Goal: Task Accomplishment & Management: Manage account settings

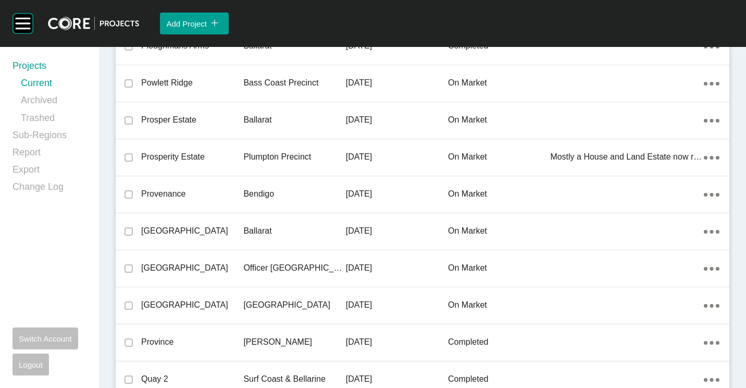
scroll to position [13488, 0]
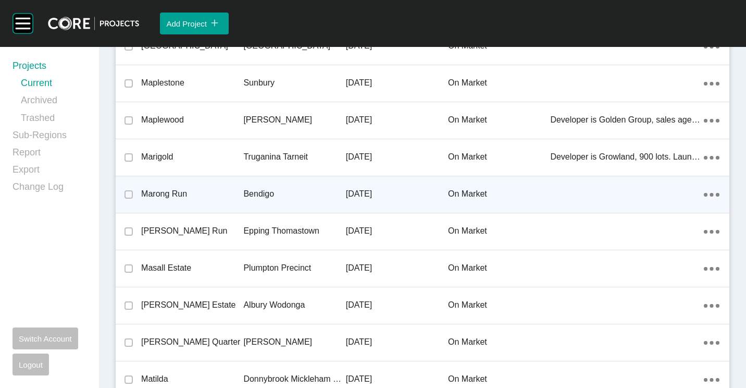
click at [277, 183] on div "Bendigo" at bounding box center [294, 194] width 102 height 32
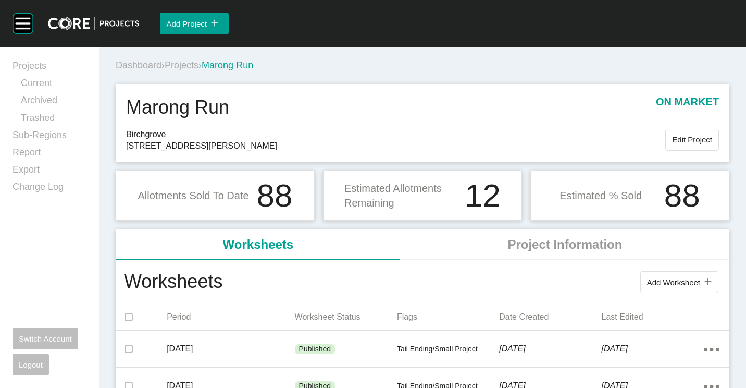
click at [672, 278] on span "Add Worksheet" at bounding box center [673, 282] width 53 height 9
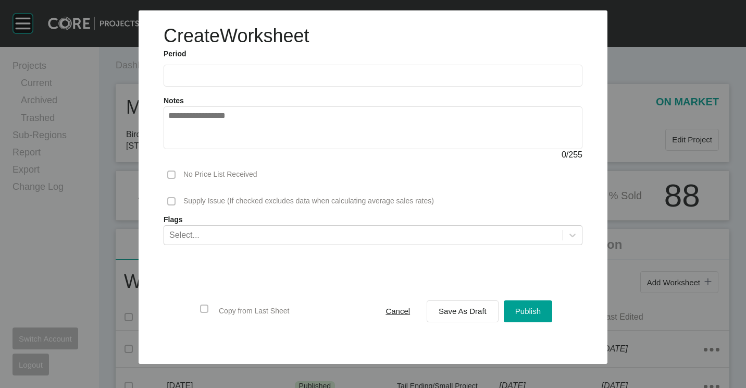
click at [258, 73] on input "text" at bounding box center [373, 75] width 410 height 9
click at [218, 154] on li "Aug" at bounding box center [218, 152] width 35 height 18
type input "**********"
click at [463, 314] on span "Save As Draft" at bounding box center [463, 310] width 48 height 9
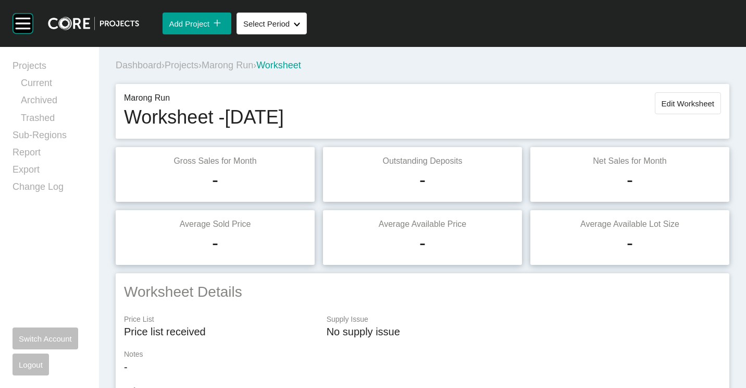
scroll to position [104, 0]
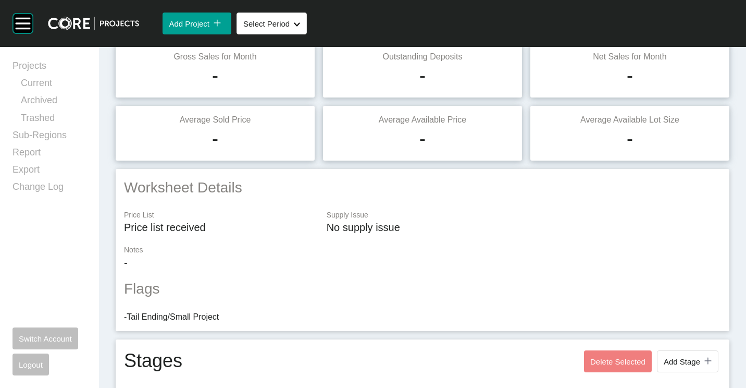
drag, startPoint x: 53, startPoint y: 132, endPoint x: 101, endPoint y: 142, distance: 49.1
click at [53, 132] on link "Sub-Regions" at bounding box center [50, 137] width 74 height 17
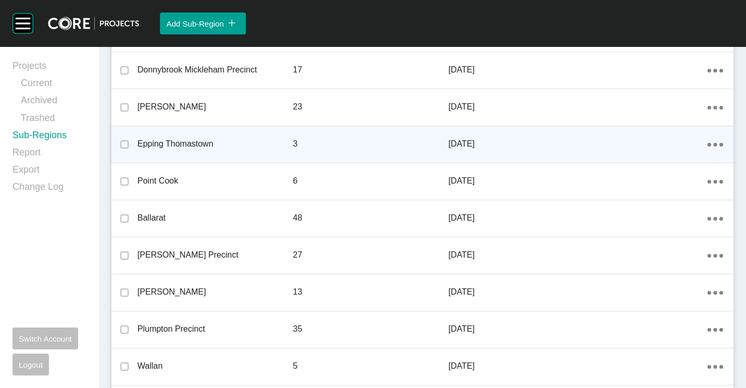
scroll to position [1094, 0]
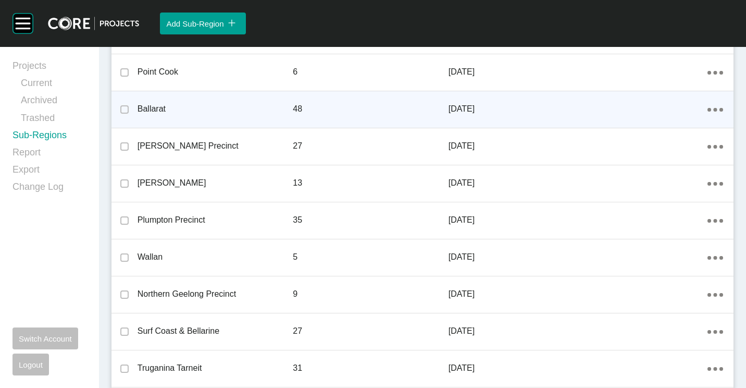
click at [185, 116] on div "Ballarat" at bounding box center [216, 109] width 156 height 32
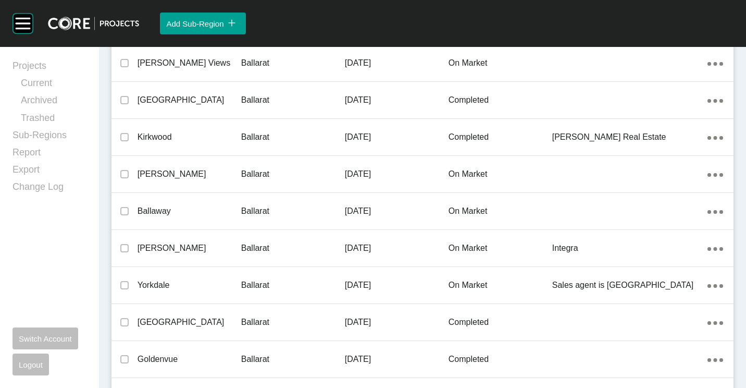
scroll to position [573, 0]
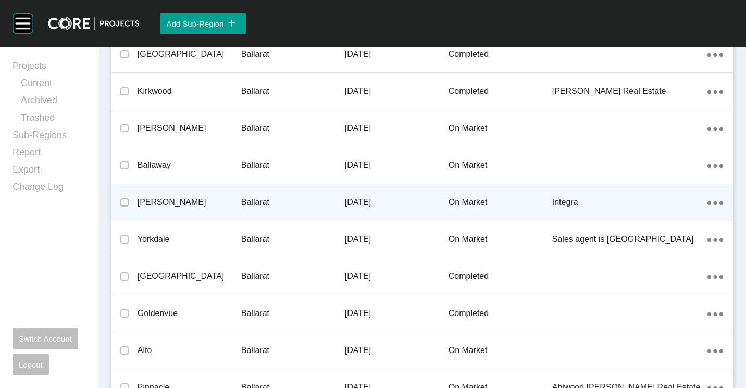
click at [233, 208] on p "[PERSON_NAME]" at bounding box center [190, 201] width 104 height 11
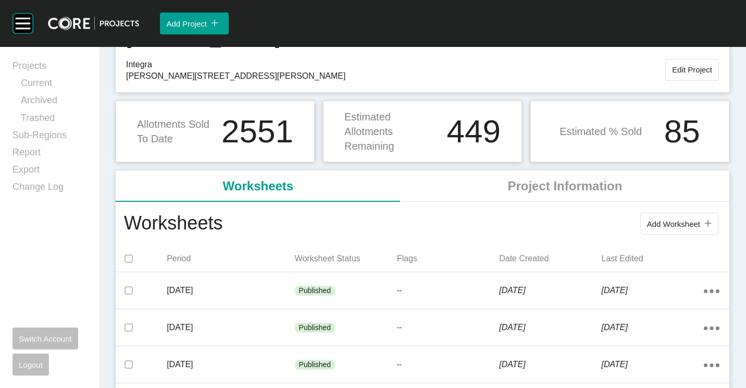
scroll to position [104, 0]
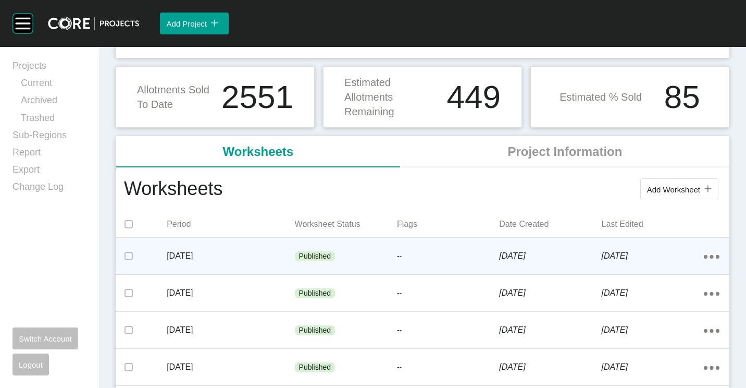
click at [346, 242] on div "Published" at bounding box center [346, 256] width 102 height 31
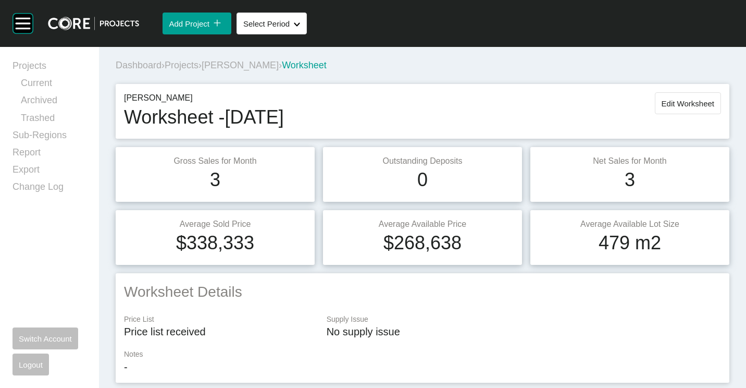
click at [225, 67] on span "[PERSON_NAME]" at bounding box center [240, 65] width 77 height 10
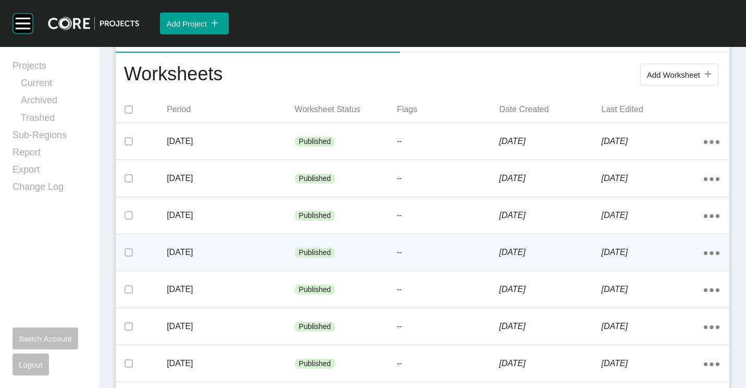
scroll to position [261, 0]
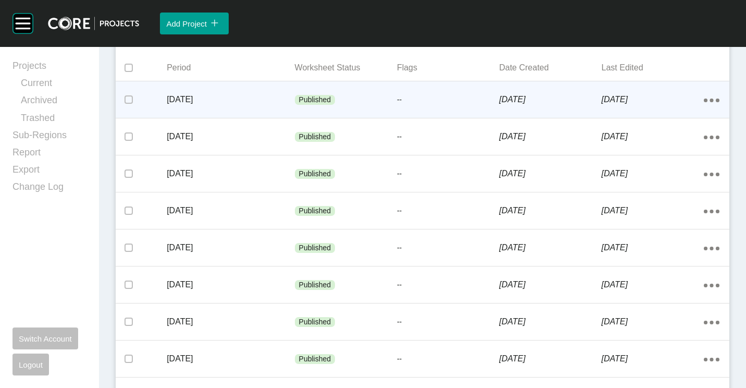
click at [216, 116] on div "[DATE]" at bounding box center [231, 99] width 128 height 32
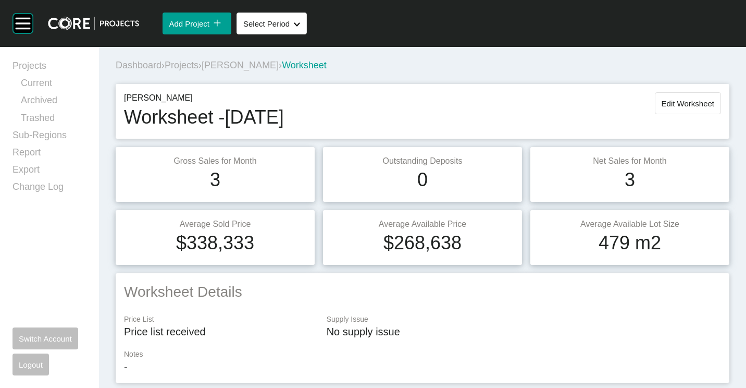
click at [231, 63] on span "[PERSON_NAME]" at bounding box center [240, 65] width 77 height 10
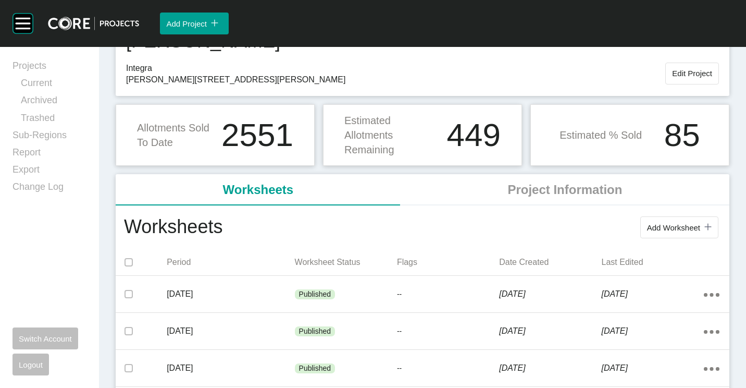
scroll to position [104, 0]
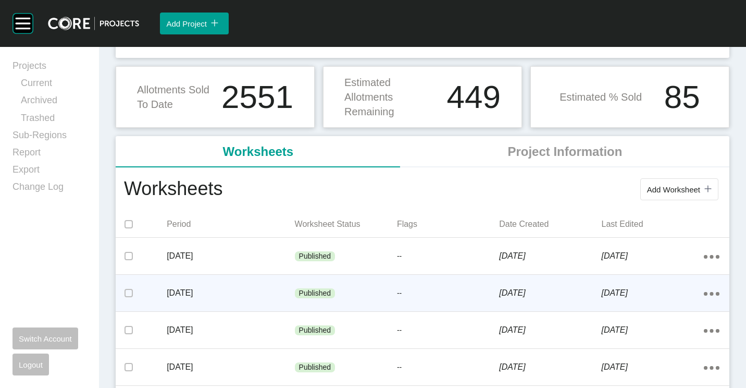
click at [212, 299] on p "[DATE]" at bounding box center [231, 292] width 128 height 11
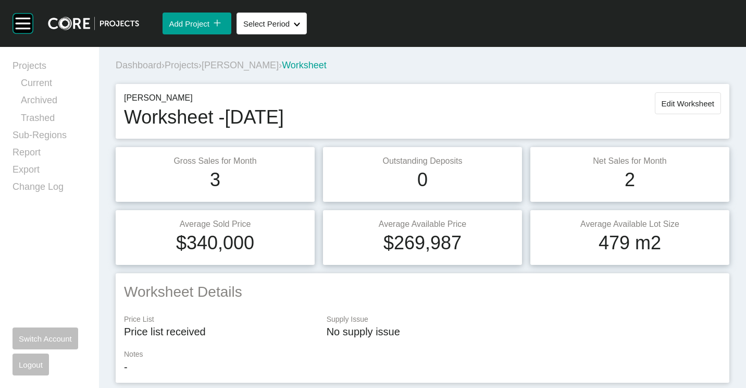
click at [231, 70] on span "[PERSON_NAME]" at bounding box center [240, 65] width 77 height 10
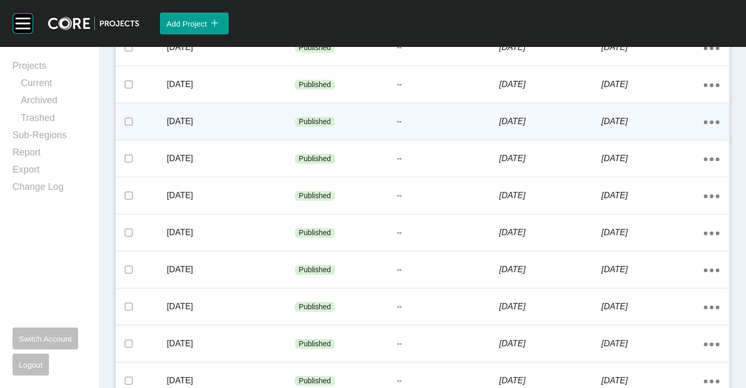
click at [233, 118] on p "[DATE]" at bounding box center [231, 121] width 128 height 11
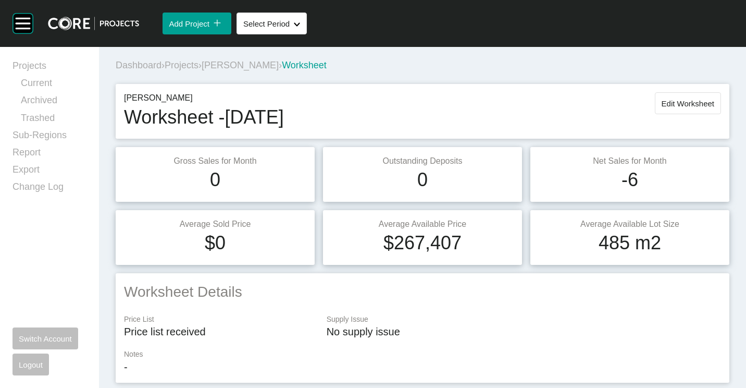
click at [218, 65] on span "[PERSON_NAME]" at bounding box center [240, 65] width 77 height 10
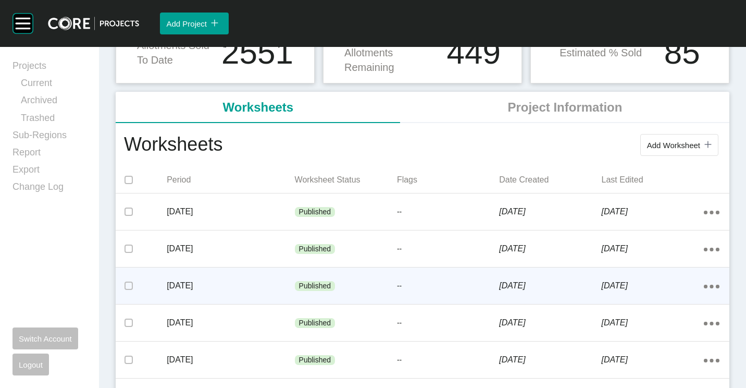
scroll to position [208, 0]
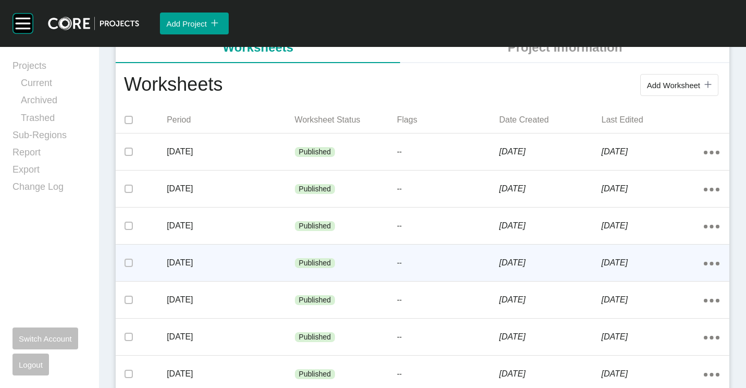
click at [255, 247] on div "[DATE]" at bounding box center [231, 263] width 128 height 32
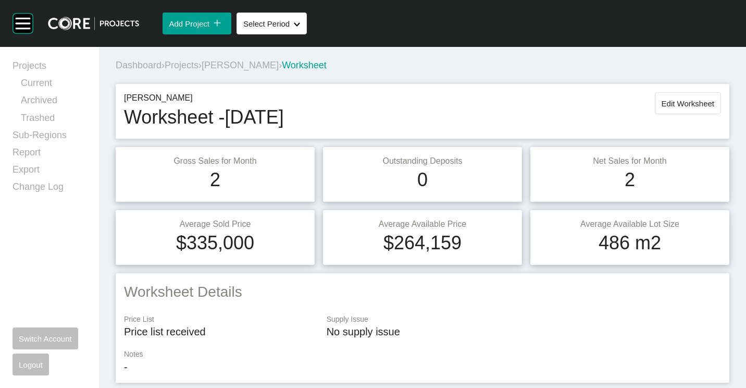
click at [231, 69] on span "[PERSON_NAME]" at bounding box center [240, 65] width 77 height 10
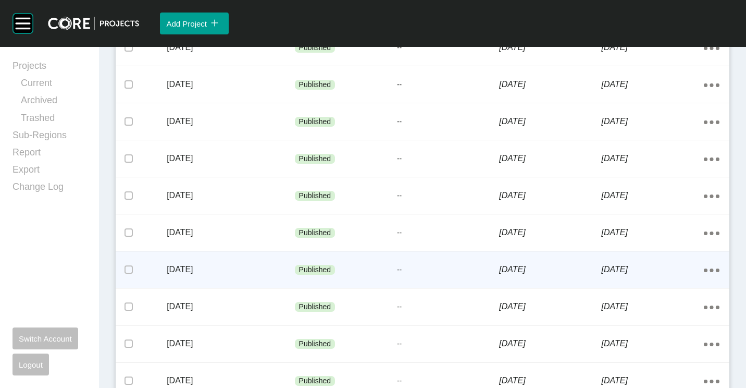
click at [234, 251] on div "[DATE] Published -- [DATE] [DATE] Action Menu Dots Copy 6 Created with Sketch." at bounding box center [423, 269] width 614 height 36
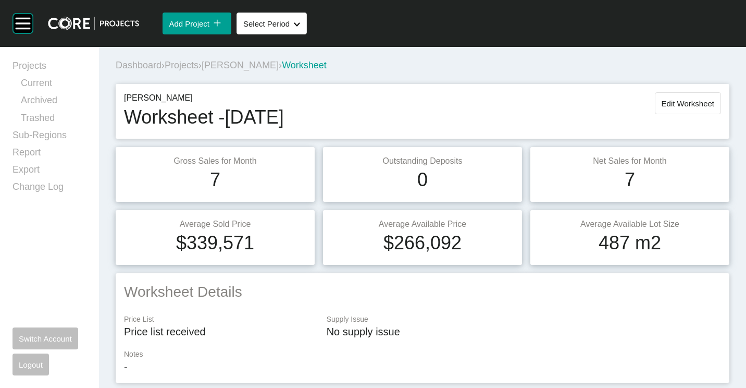
click at [217, 64] on span "[PERSON_NAME]" at bounding box center [240, 65] width 77 height 10
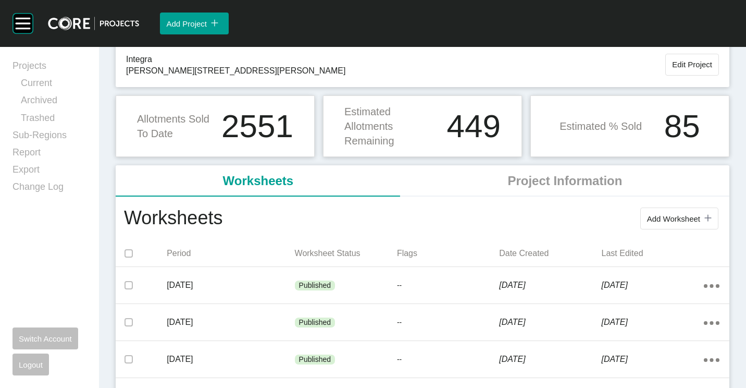
scroll to position [156, 0]
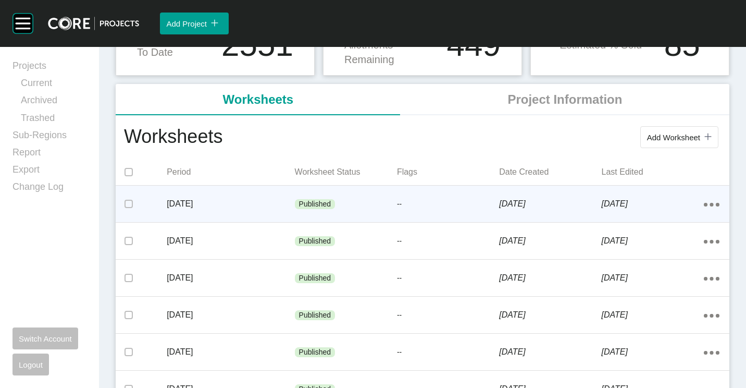
click at [269, 207] on p "[DATE]" at bounding box center [231, 203] width 128 height 11
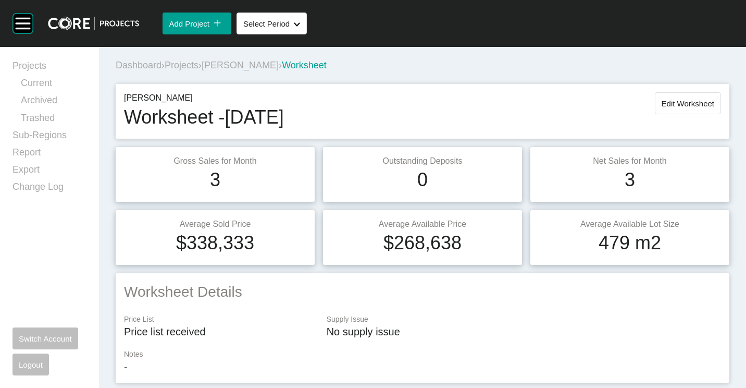
click at [188, 68] on span "Projects" at bounding box center [182, 65] width 34 height 10
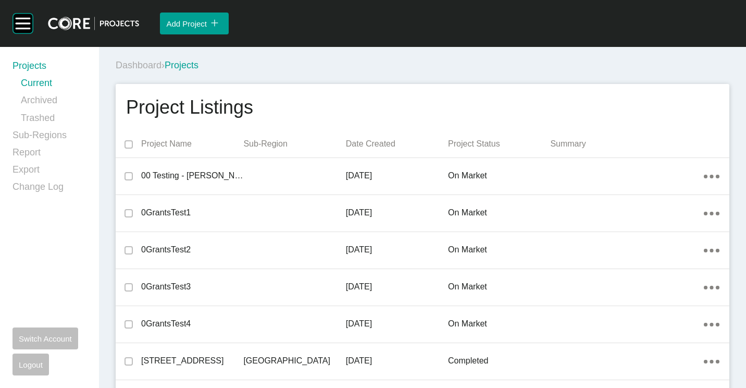
scroll to position [13488, 0]
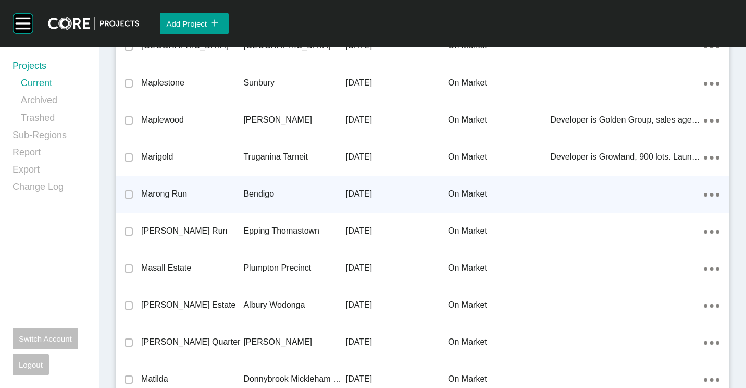
click at [229, 188] on p "Marong Run" at bounding box center [192, 193] width 102 height 11
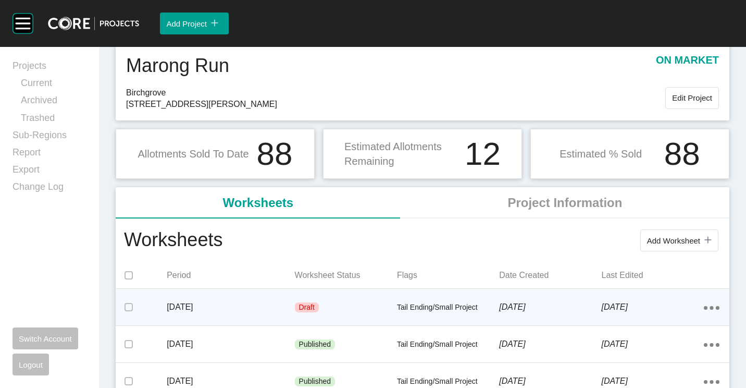
scroll to position [52, 0]
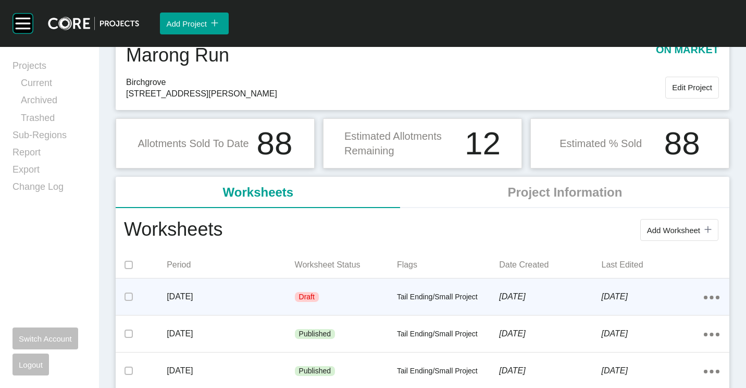
click at [343, 294] on div "Draft" at bounding box center [346, 296] width 102 height 31
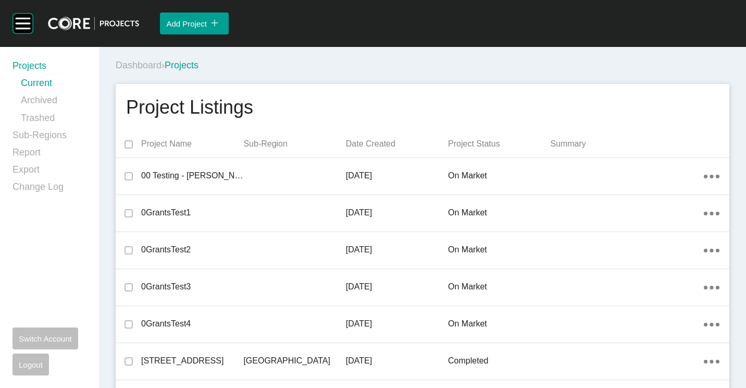
scroll to position [12822, 0]
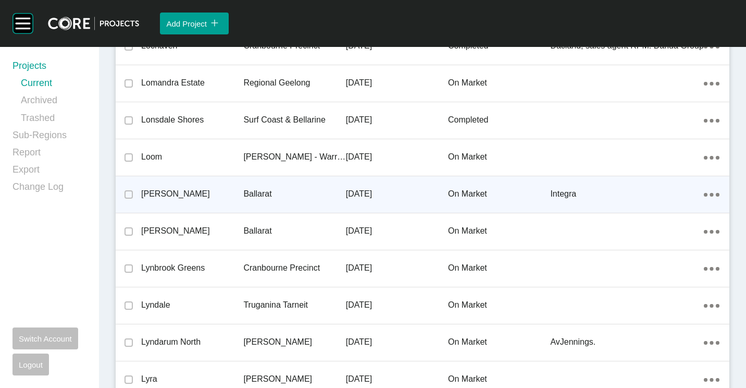
click at [182, 196] on p "[PERSON_NAME]" at bounding box center [192, 193] width 102 height 11
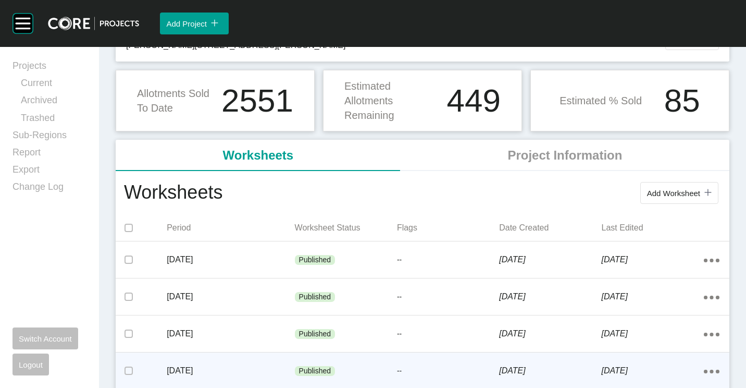
scroll to position [104, 0]
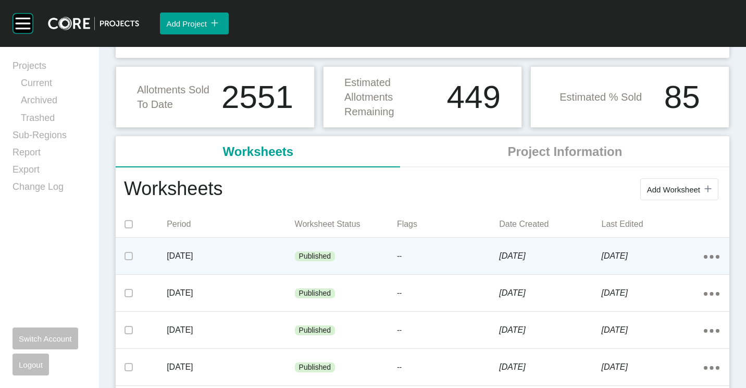
click at [295, 253] on div "Published" at bounding box center [315, 256] width 41 height 10
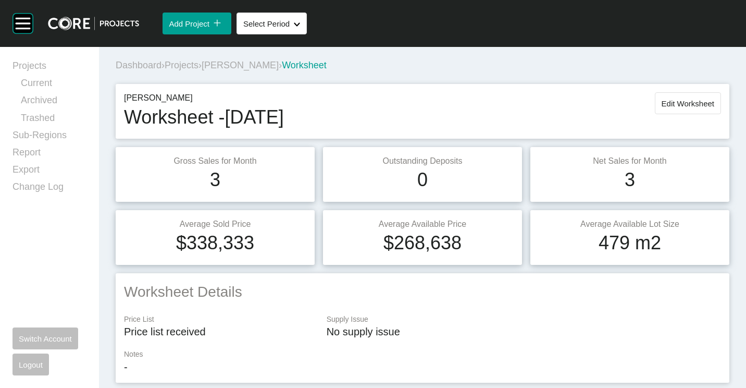
click at [188, 61] on span "Projects" at bounding box center [182, 65] width 34 height 10
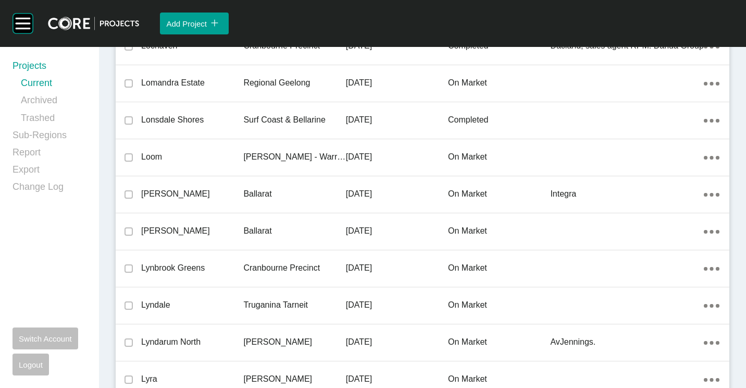
scroll to position [13488, 0]
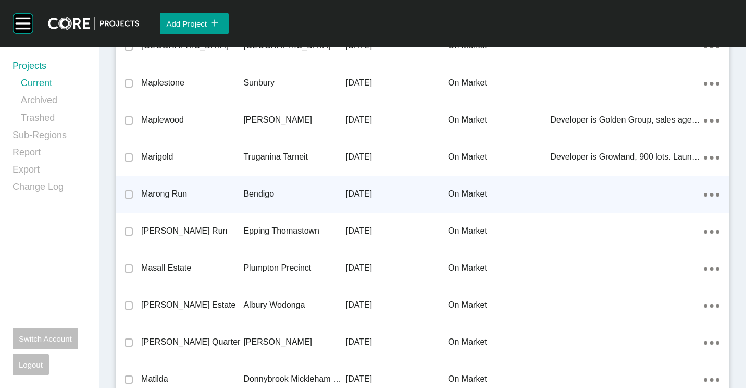
click at [266, 186] on div "Bendigo" at bounding box center [294, 194] width 102 height 32
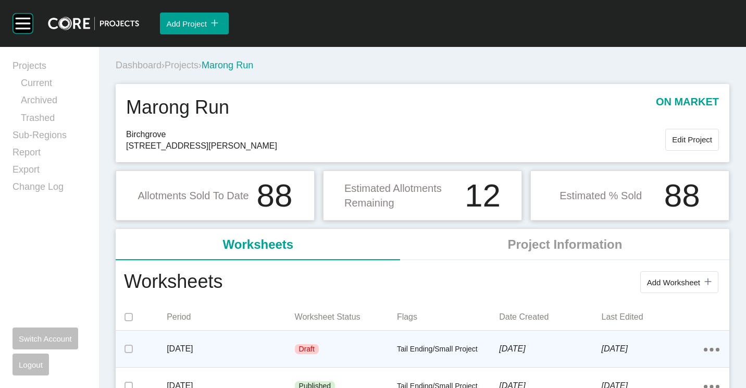
click at [251, 351] on p "[DATE]" at bounding box center [231, 348] width 128 height 11
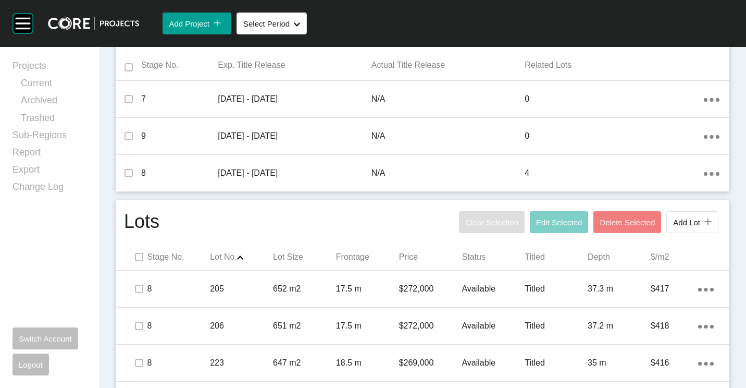
scroll to position [468, 0]
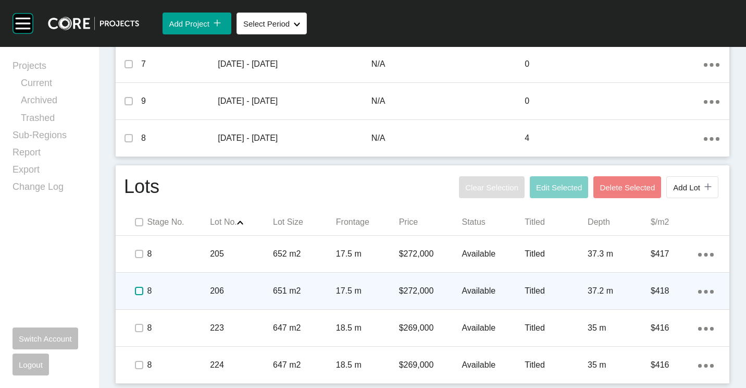
click at [137, 292] on label at bounding box center [139, 291] width 8 height 8
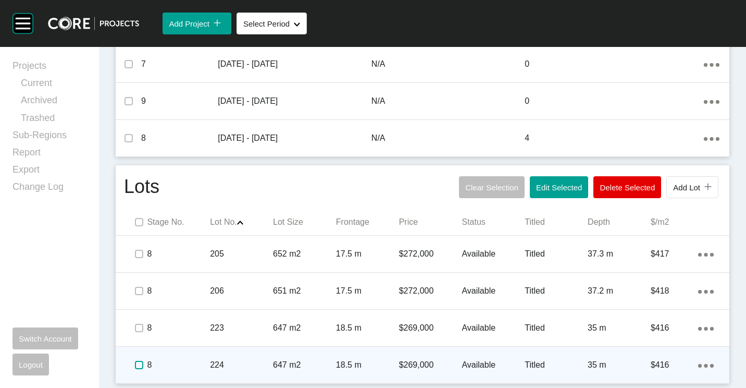
drag, startPoint x: 141, startPoint y: 366, endPoint x: 273, endPoint y: 336, distance: 134.9
click at [142, 366] on label at bounding box center [139, 365] width 8 height 8
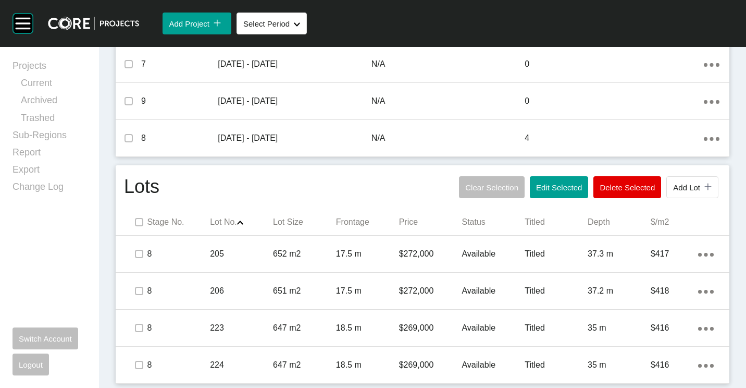
drag, startPoint x: 559, startPoint y: 187, endPoint x: 524, endPoint y: 164, distance: 41.8
click at [559, 187] on span "Edit Selected" at bounding box center [559, 187] width 46 height 9
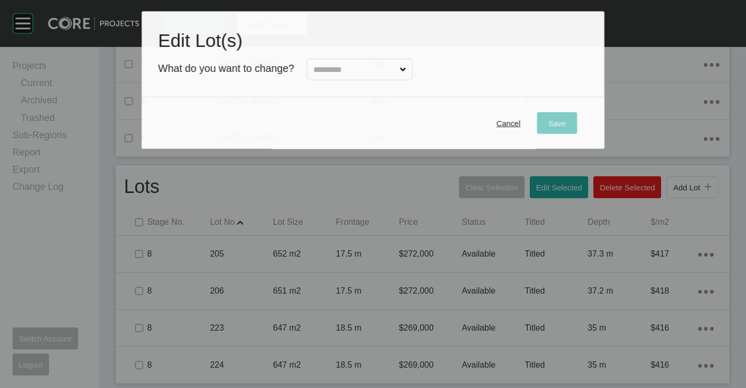
click at [368, 73] on input "text" at bounding box center [354, 69] width 87 height 20
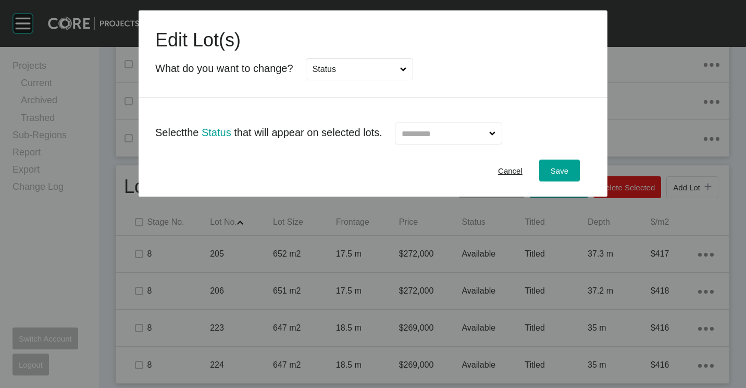
click at [487, 141] on input "text" at bounding box center [444, 133] width 88 height 21
drag, startPoint x: 425, startPoint y: 175, endPoint x: 500, endPoint y: 175, distance: 75.1
click at [555, 172] on span "Save" at bounding box center [560, 170] width 18 height 9
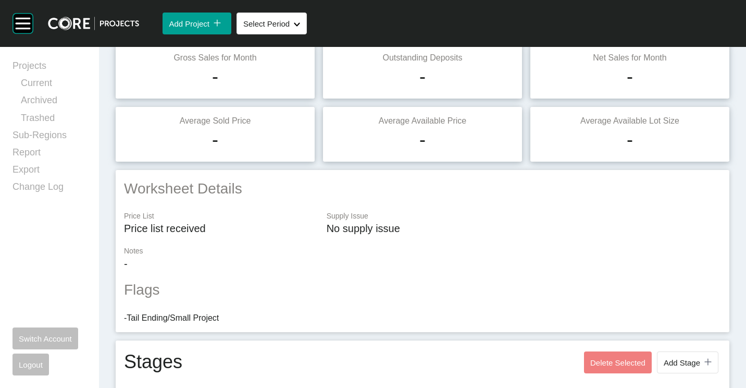
scroll to position [0, 0]
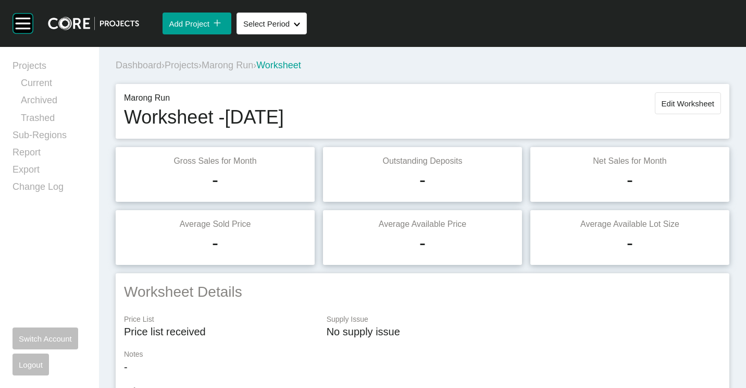
click at [662, 105] on span "Edit Worksheet" at bounding box center [688, 103] width 53 height 9
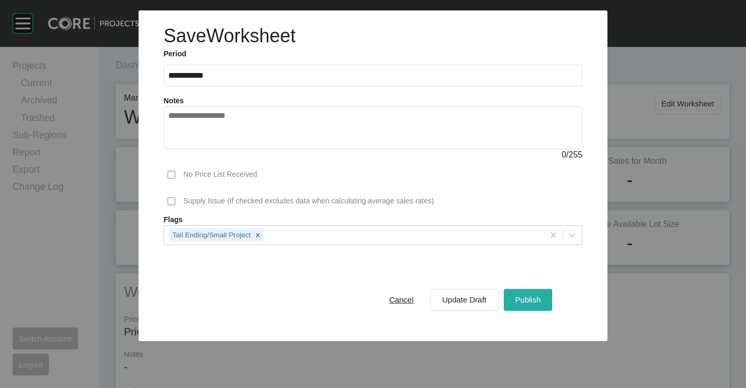
click at [527, 293] on div "Publish" at bounding box center [528, 299] width 31 height 14
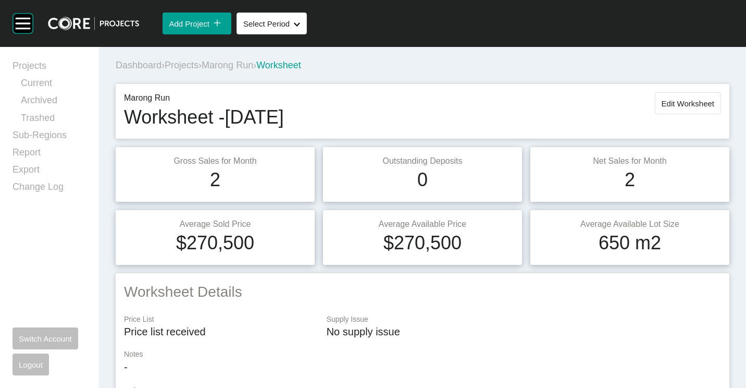
drag, startPoint x: 191, startPoint y: 58, endPoint x: 357, endPoint y: 58, distance: 166.3
click at [191, 58] on div "Dashboard › Projects › Marong Run › Worksheet" at bounding box center [425, 65] width 618 height 29
click at [192, 63] on span "Projects" at bounding box center [182, 65] width 34 height 10
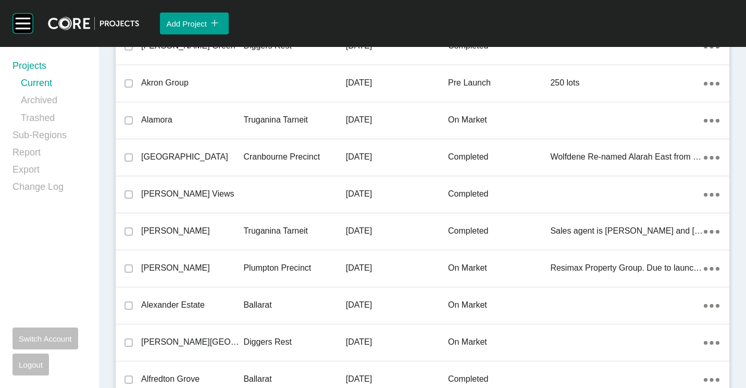
scroll to position [23369, 0]
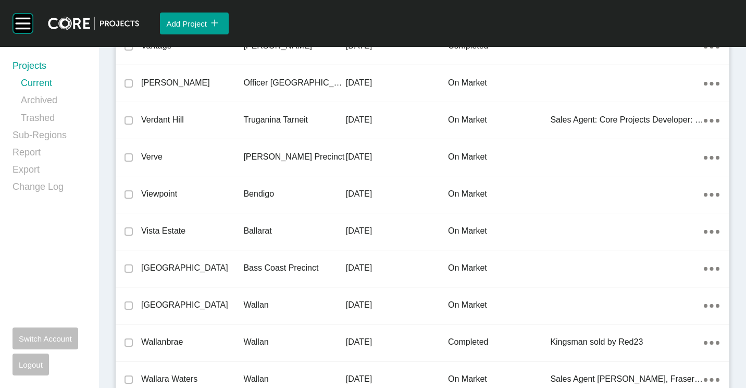
drag, startPoint x: 267, startPoint y: 201, endPoint x: 559, endPoint y: 376, distance: 340.4
click at [267, 201] on div "Bendigo" at bounding box center [294, 194] width 102 height 32
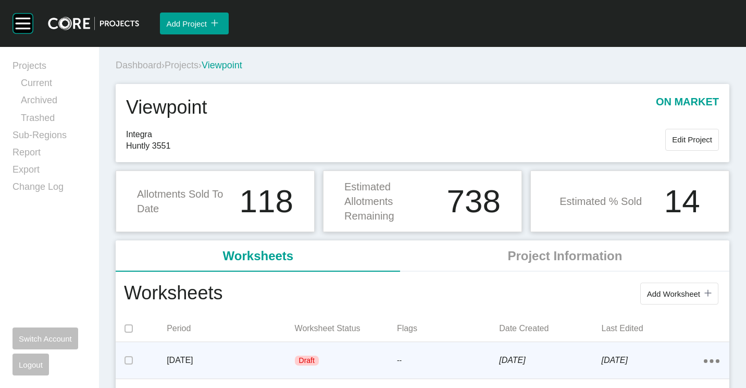
click at [335, 365] on div "Draft" at bounding box center [346, 360] width 102 height 31
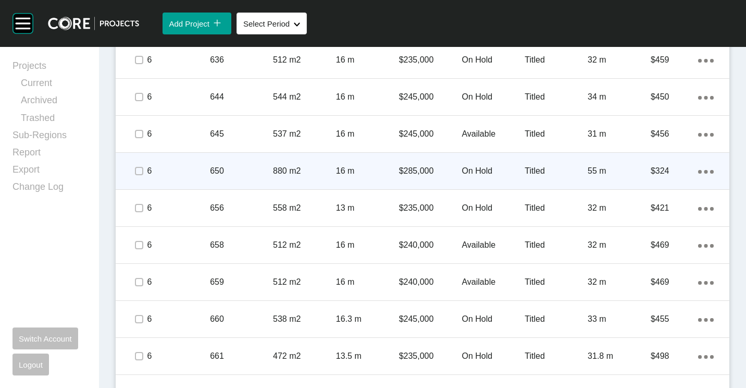
scroll to position [938, 0]
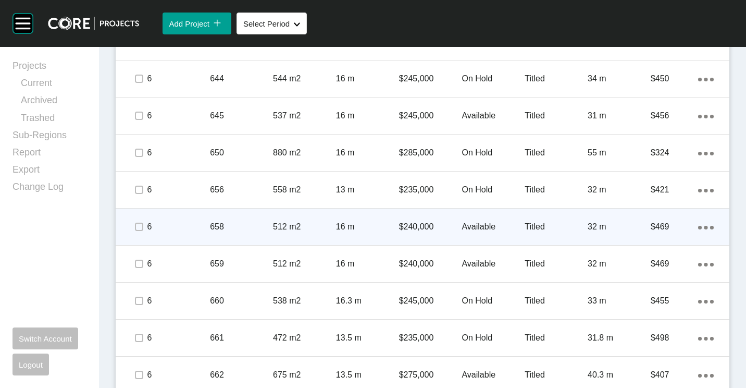
click at [236, 221] on p "658" at bounding box center [241, 226] width 63 height 11
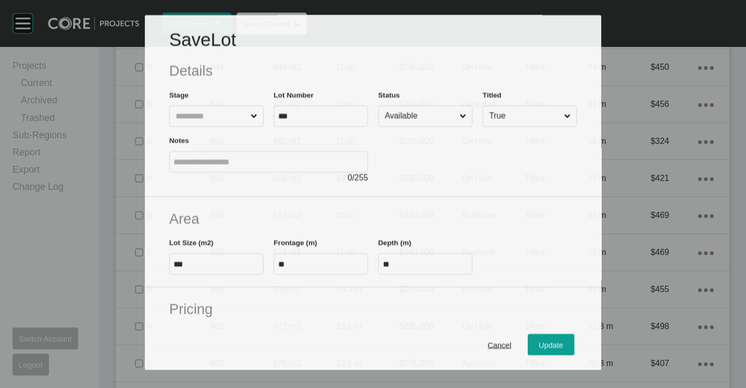
click at [398, 108] on input "Available" at bounding box center [420, 116] width 75 height 20
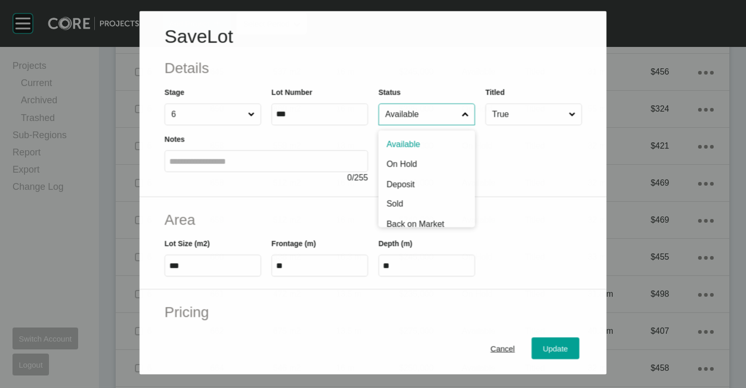
scroll to position [906, 0]
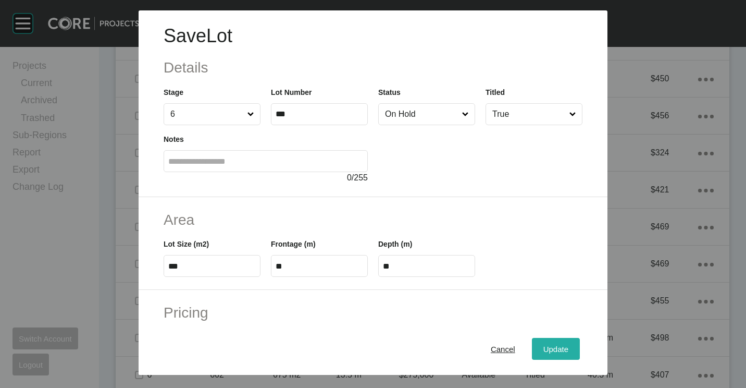
click at [558, 348] on span "Update" at bounding box center [556, 349] width 25 height 9
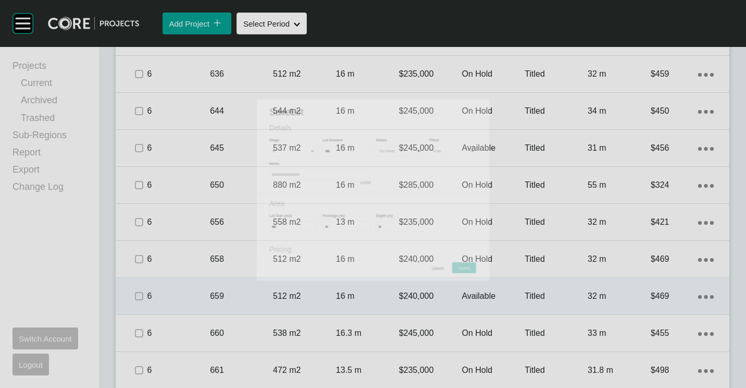
scroll to position [938, 0]
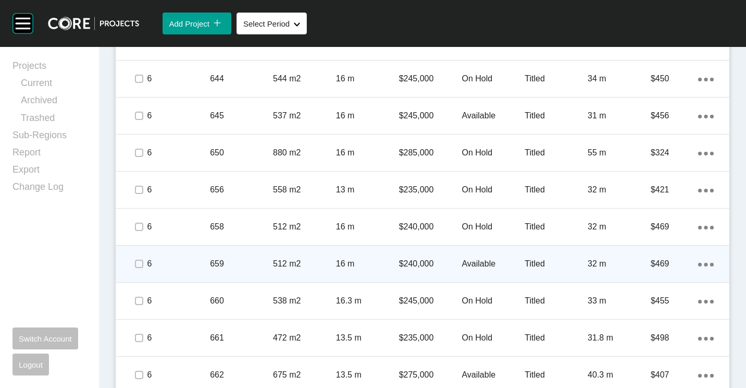
click at [269, 258] on p "659" at bounding box center [241, 263] width 63 height 11
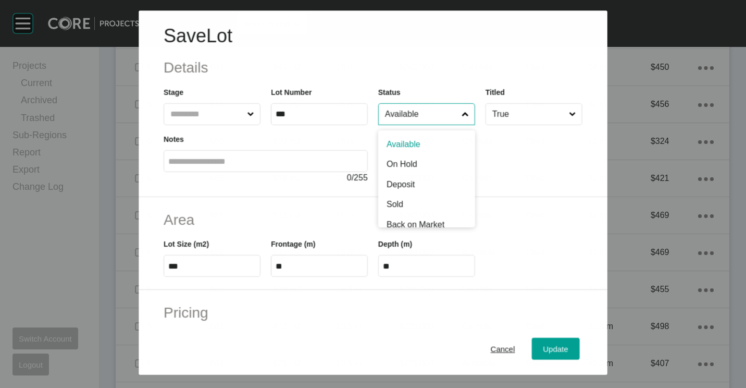
click at [432, 120] on input "Available" at bounding box center [421, 114] width 77 height 21
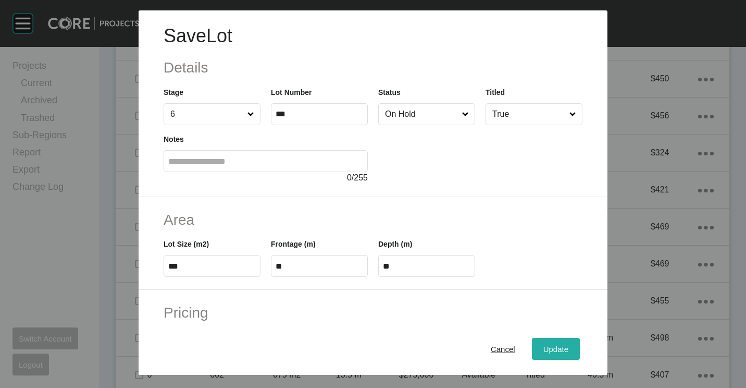
click at [546, 352] on span "Update" at bounding box center [556, 349] width 25 height 9
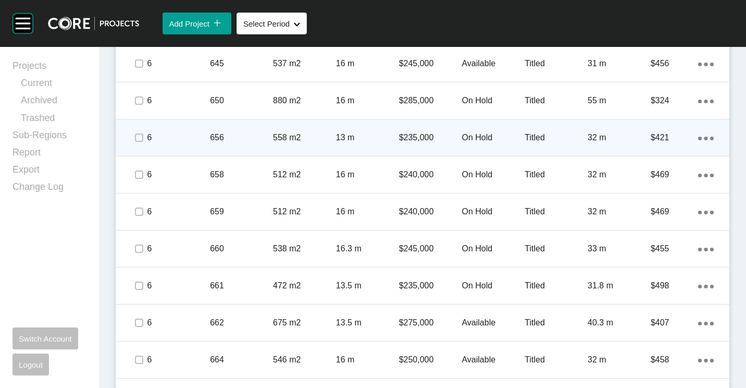
scroll to position [1094, 0]
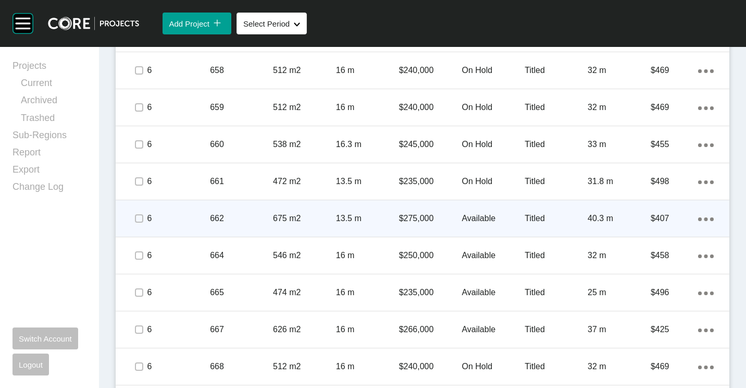
click at [274, 213] on p "675 m2" at bounding box center [304, 218] width 63 height 11
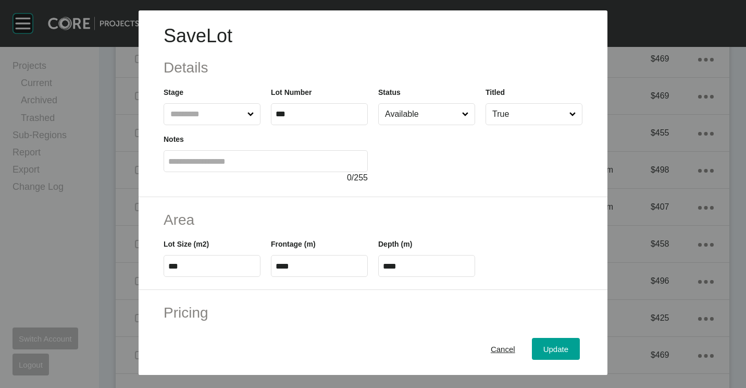
scroll to position [1062, 0]
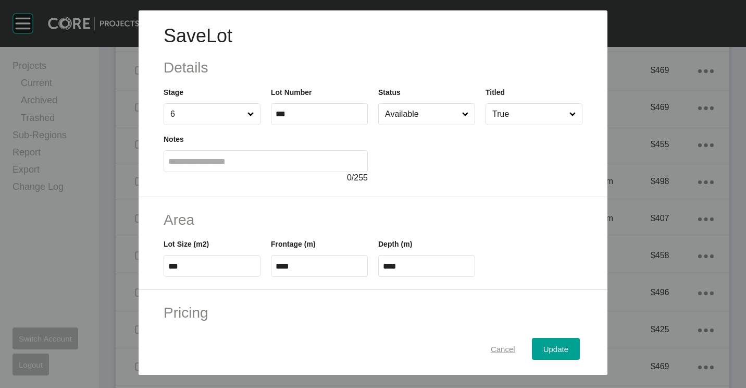
click at [491, 345] on span "Cancel" at bounding box center [503, 349] width 24 height 9
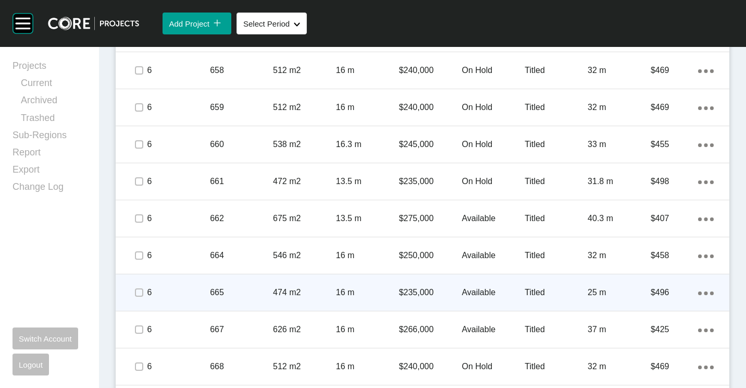
click at [354, 287] on div "16 m" at bounding box center [367, 292] width 63 height 32
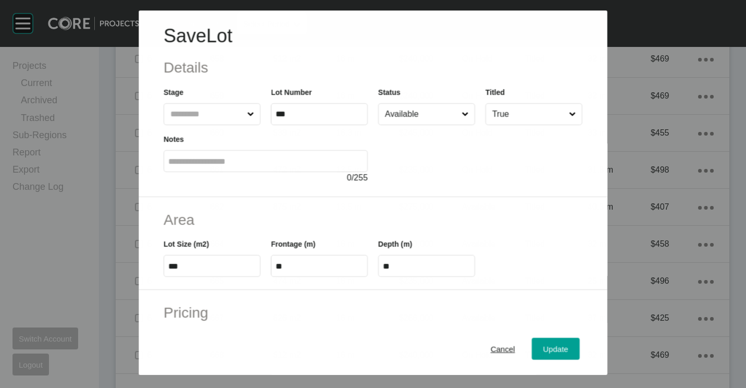
click at [414, 111] on input "Available" at bounding box center [421, 114] width 77 height 21
click at [544, 348] on span "Update" at bounding box center [556, 349] width 25 height 9
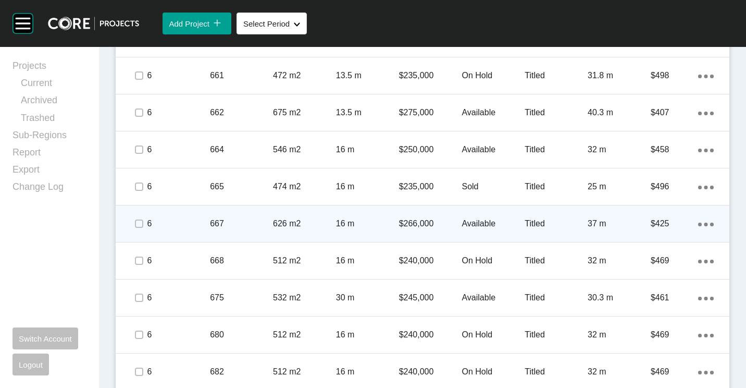
scroll to position [1147, 0]
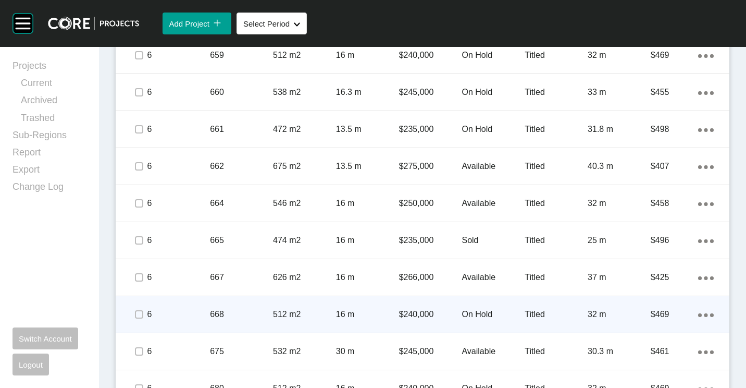
click at [287, 309] on p "512 m2" at bounding box center [304, 314] width 63 height 11
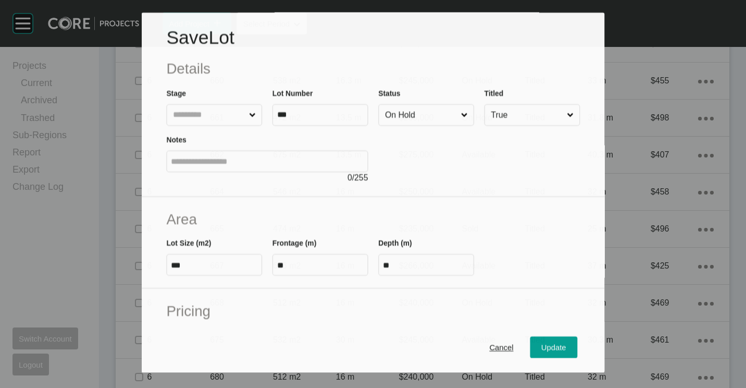
click at [450, 108] on input "On Hold" at bounding box center [421, 115] width 76 height 20
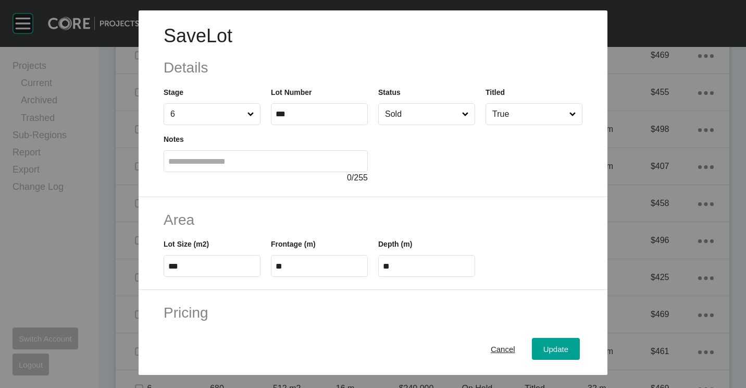
drag, startPoint x: 554, startPoint y: 343, endPoint x: 550, endPoint y: 319, distance: 24.3
click at [555, 343] on div "Update" at bounding box center [556, 349] width 30 height 14
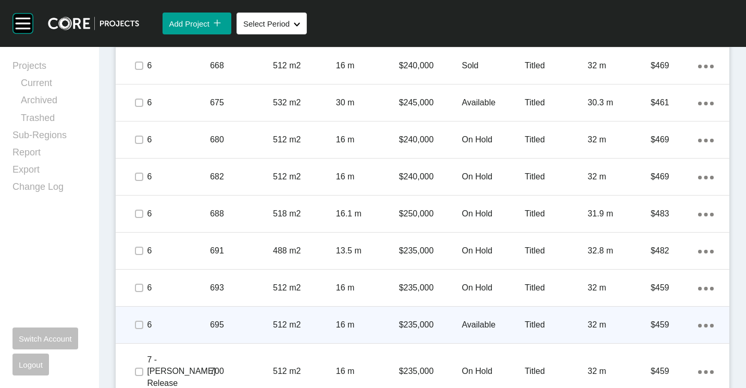
scroll to position [1407, 0]
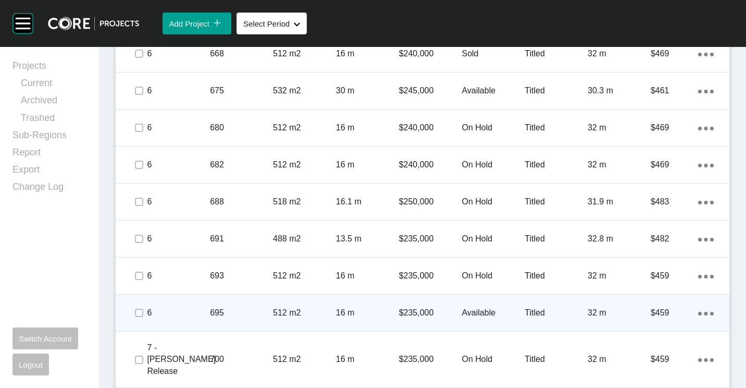
click at [263, 307] on p "695" at bounding box center [241, 312] width 63 height 11
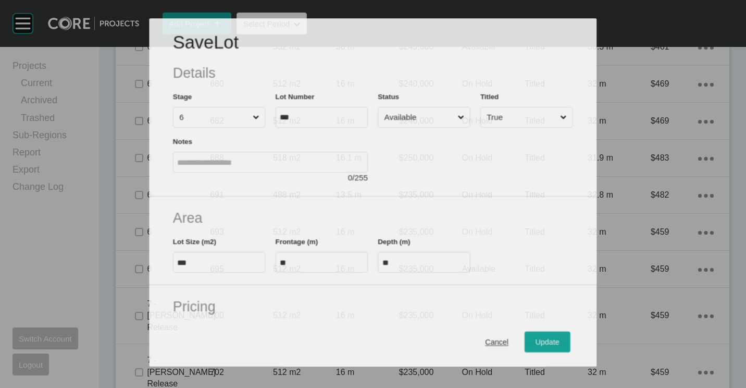
scroll to position [1375, 0]
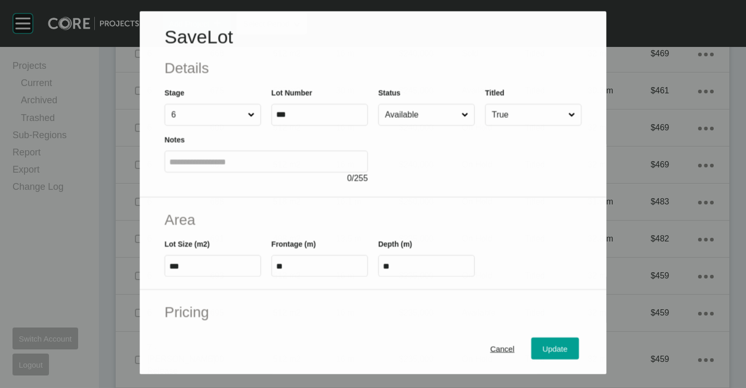
click at [452, 110] on input "Available" at bounding box center [421, 114] width 77 height 21
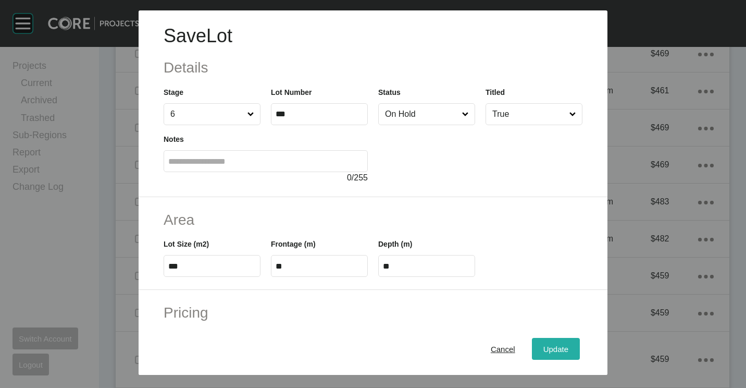
click at [542, 356] on button "Update" at bounding box center [556, 349] width 48 height 22
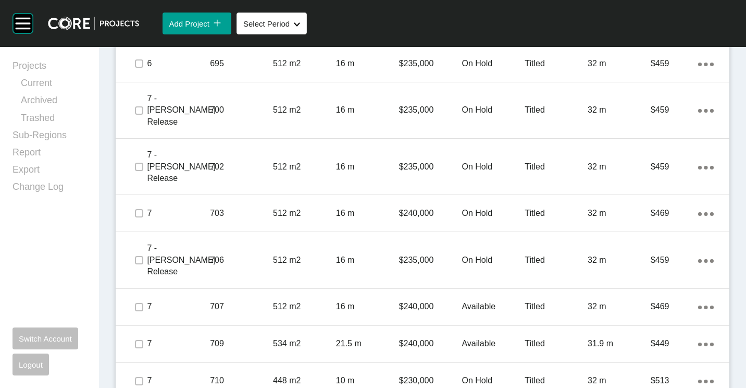
scroll to position [1668, 0]
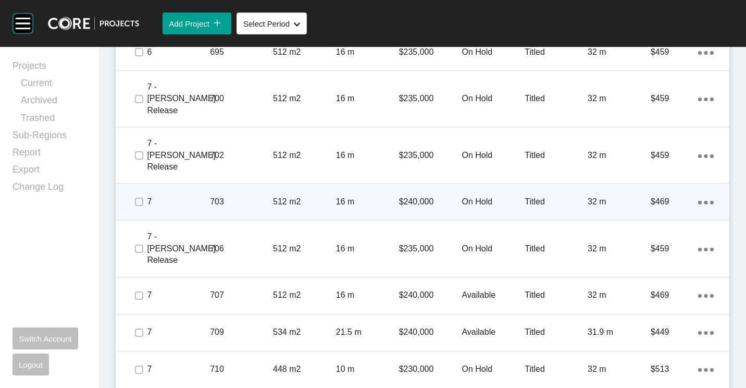
click at [232, 196] on p "703" at bounding box center [241, 201] width 63 height 11
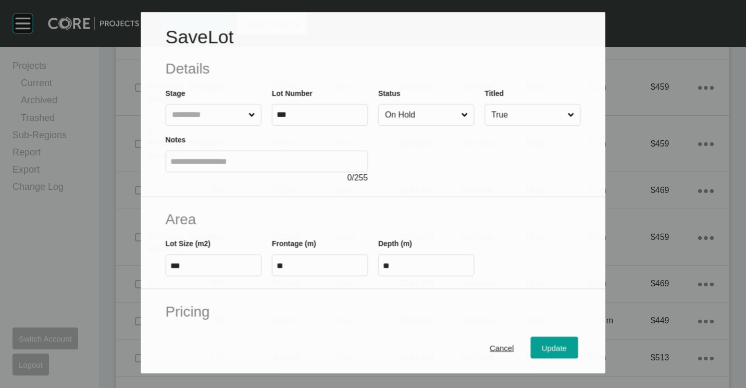
drag, startPoint x: 416, startPoint y: 119, endPoint x: 415, endPoint y: 130, distance: 11.0
click at [417, 119] on input "On Hold" at bounding box center [421, 114] width 76 height 21
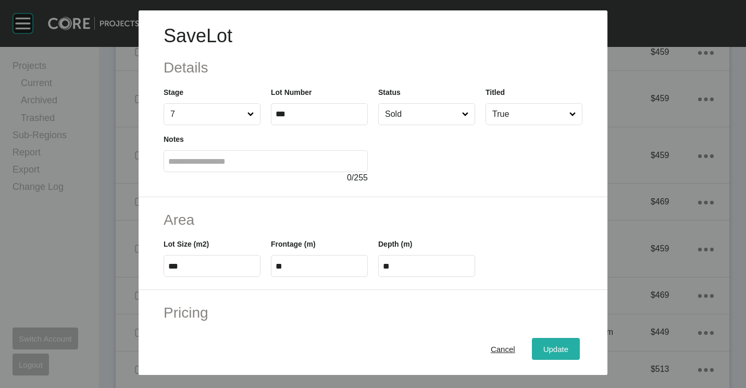
click at [544, 347] on span "Update" at bounding box center [556, 349] width 25 height 9
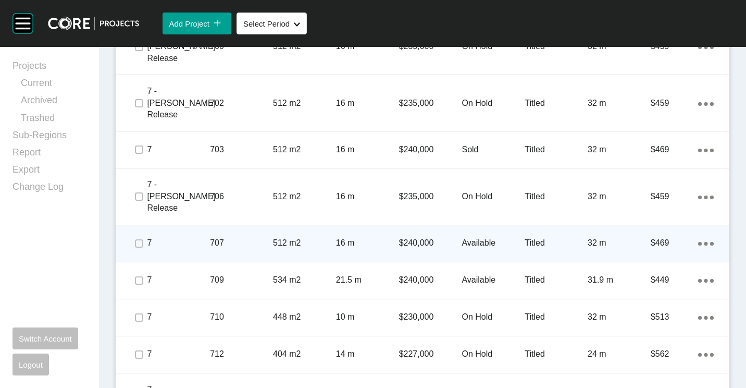
scroll to position [1772, 0]
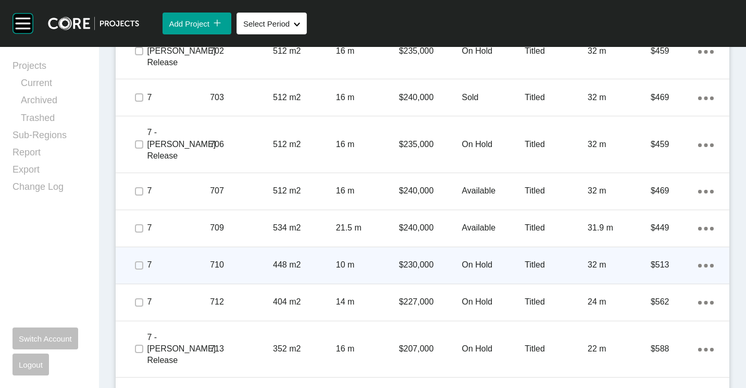
click at [270, 259] on p "710" at bounding box center [241, 264] width 63 height 11
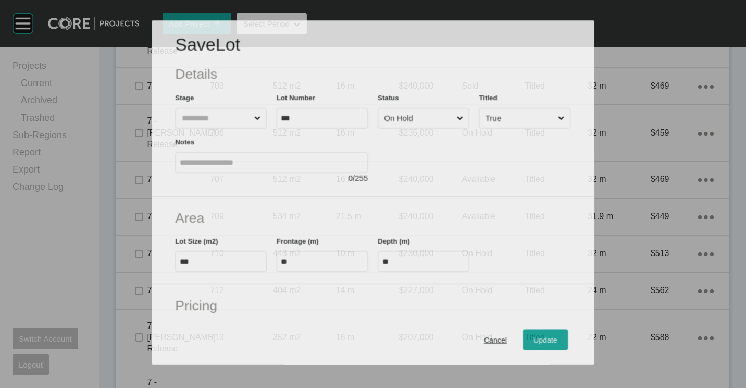
click at [408, 119] on input "On Hold" at bounding box center [419, 118] width 72 height 20
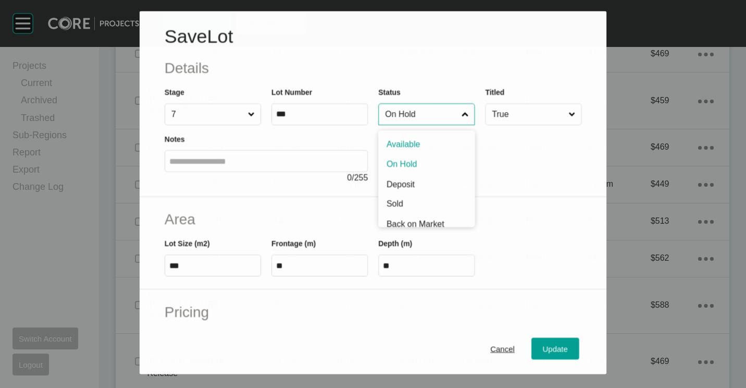
scroll to position [1740, 0]
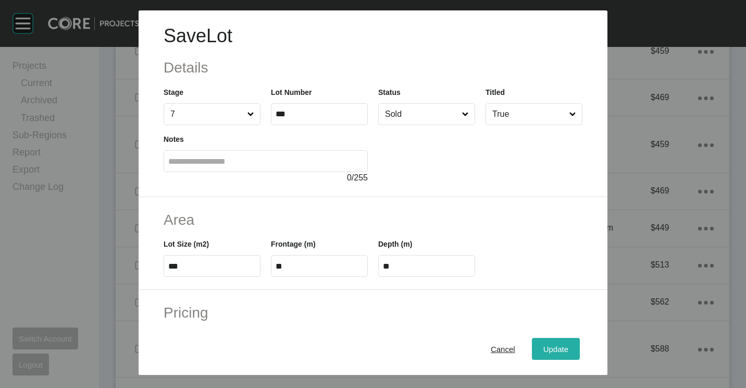
click at [541, 343] on div "Update" at bounding box center [556, 349] width 30 height 14
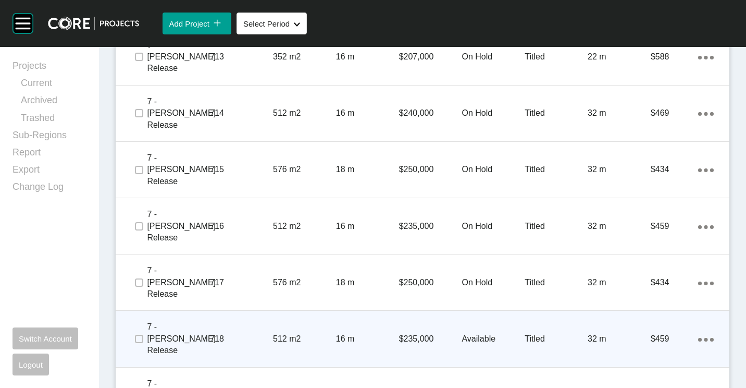
scroll to position [2137, 0]
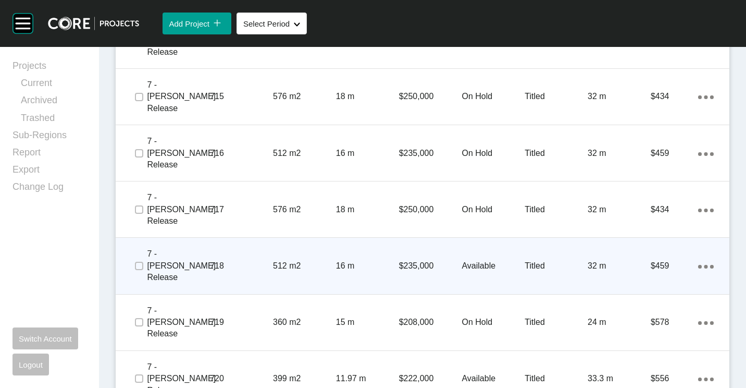
click at [266, 260] on p "718" at bounding box center [241, 265] width 63 height 11
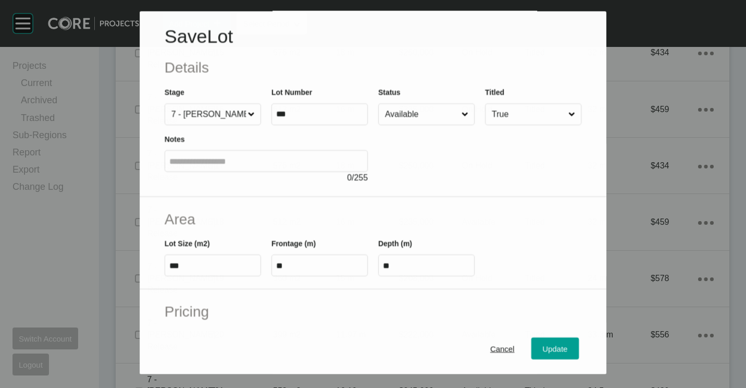
scroll to position [2105, 0]
click at [419, 109] on input "Available" at bounding box center [421, 114] width 77 height 21
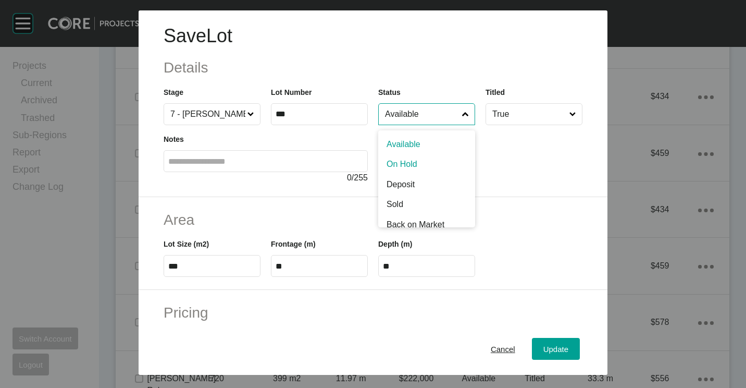
drag, startPoint x: 396, startPoint y: 168, endPoint x: 415, endPoint y: 194, distance: 32.4
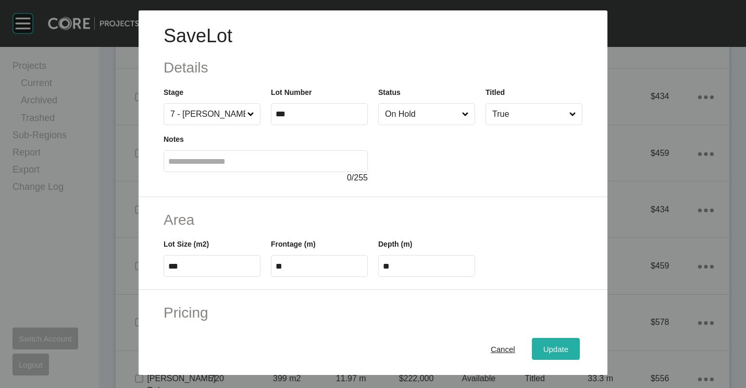
drag, startPoint x: 537, startPoint y: 352, endPoint x: 508, endPoint y: 269, distance: 88.2
click at [544, 352] on span "Update" at bounding box center [556, 349] width 25 height 9
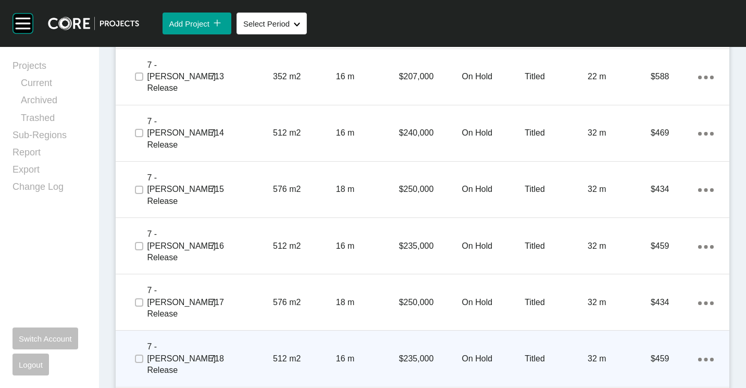
scroll to position [2033, 0]
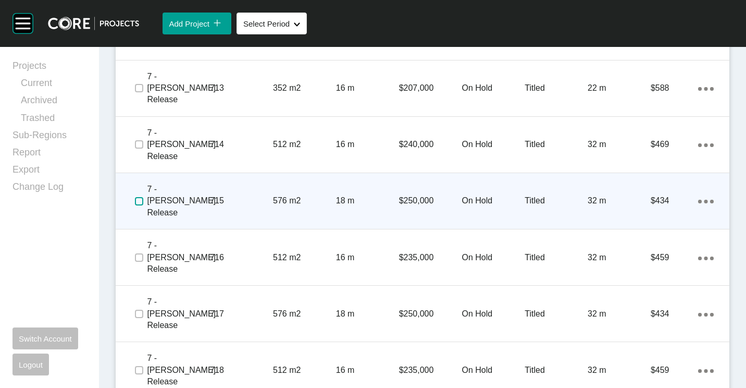
click at [138, 197] on label at bounding box center [139, 201] width 8 height 8
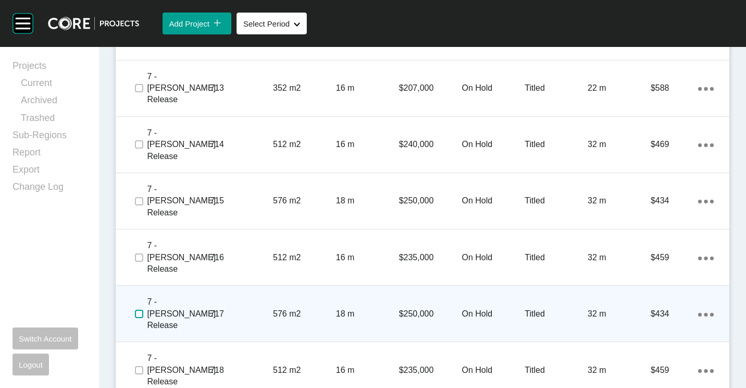
click at [136, 310] on label at bounding box center [139, 314] width 8 height 8
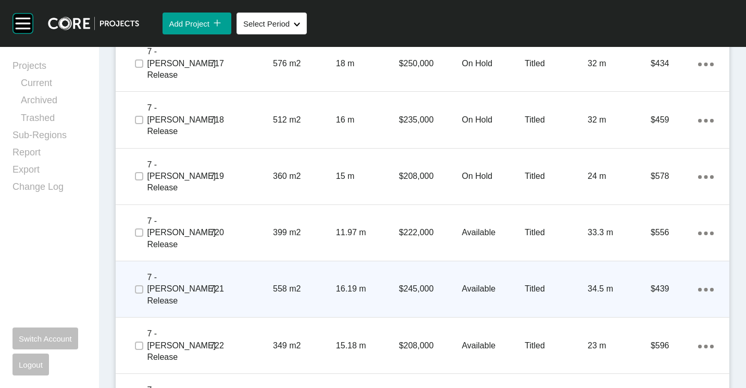
scroll to position [2293, 0]
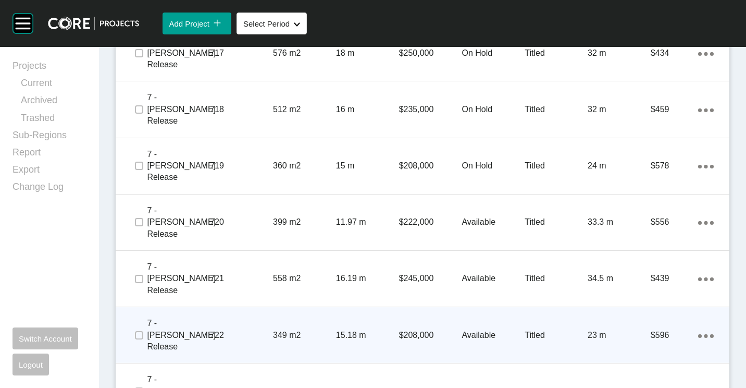
click at [278, 329] on p "349 m2" at bounding box center [304, 334] width 63 height 11
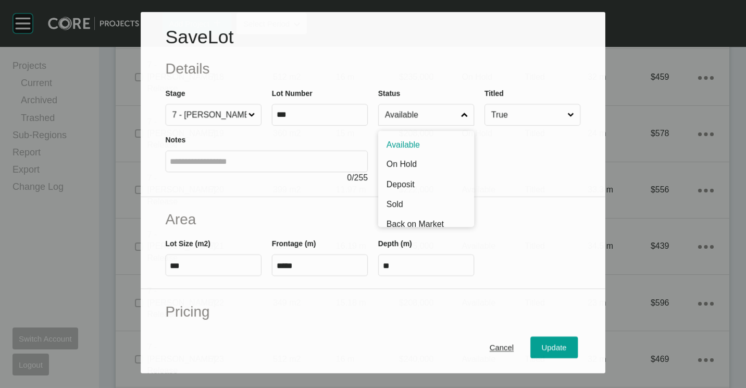
drag, startPoint x: 455, startPoint y: 108, endPoint x: 430, endPoint y: 113, distance: 25.6
click at [459, 108] on span at bounding box center [464, 114] width 10 height 21
click at [454, 108] on input "Available" at bounding box center [421, 114] width 76 height 21
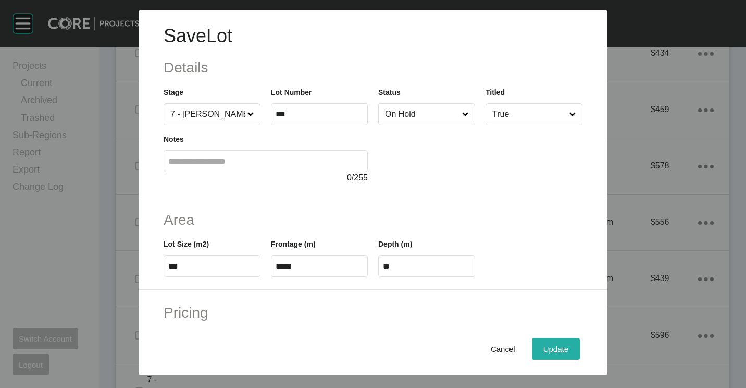
click at [546, 358] on button "Update" at bounding box center [556, 349] width 48 height 22
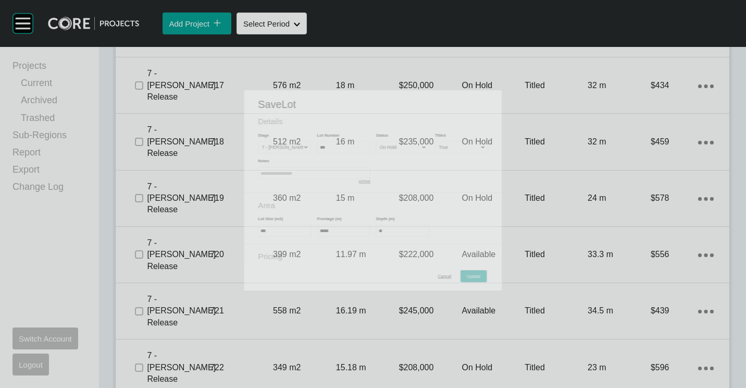
scroll to position [2293, 0]
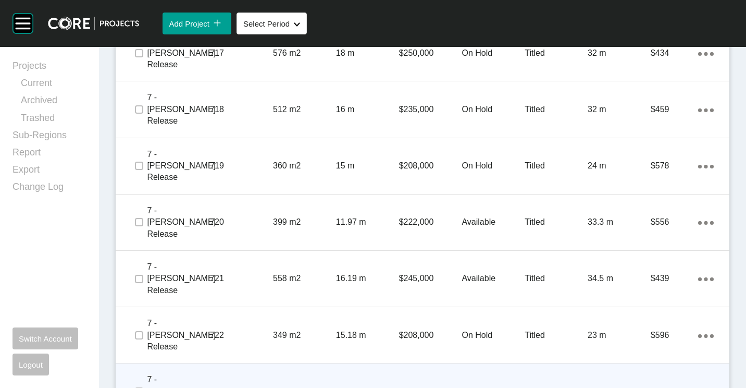
click at [250, 386] on p "723" at bounding box center [241, 391] width 63 height 11
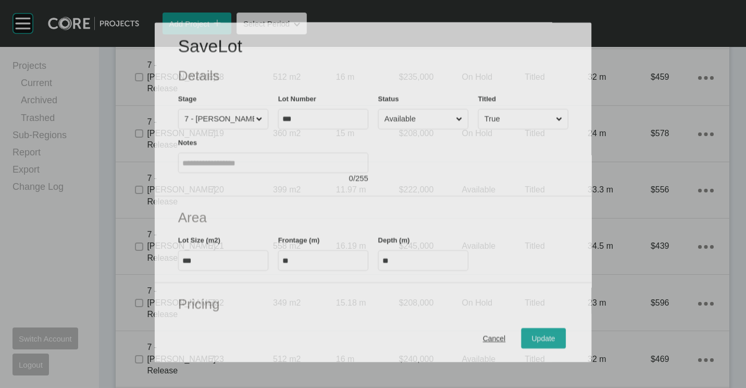
scroll to position [2261, 0]
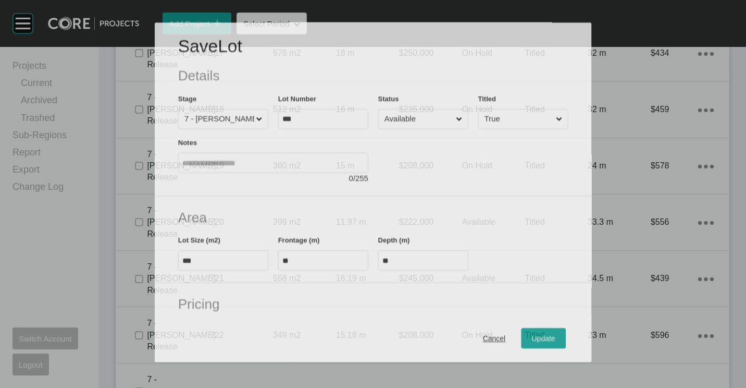
click at [417, 129] on div at bounding box center [473, 156] width 190 height 55
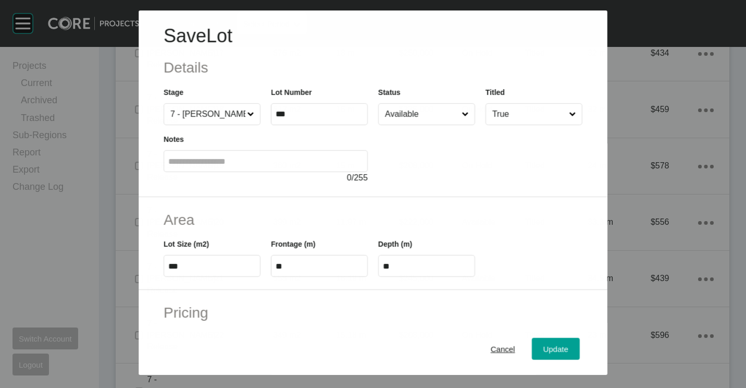
drag, startPoint x: 409, startPoint y: 115, endPoint x: 409, endPoint y: 124, distance: 8.3
click at [409, 118] on input "Available" at bounding box center [421, 114] width 77 height 21
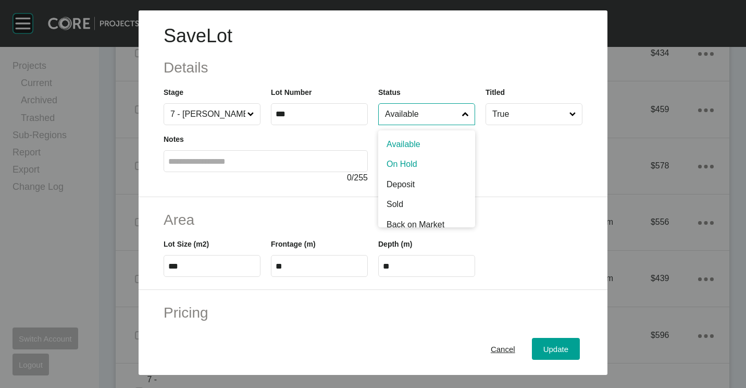
drag, startPoint x: 407, startPoint y: 167, endPoint x: 548, endPoint y: 264, distance: 171.3
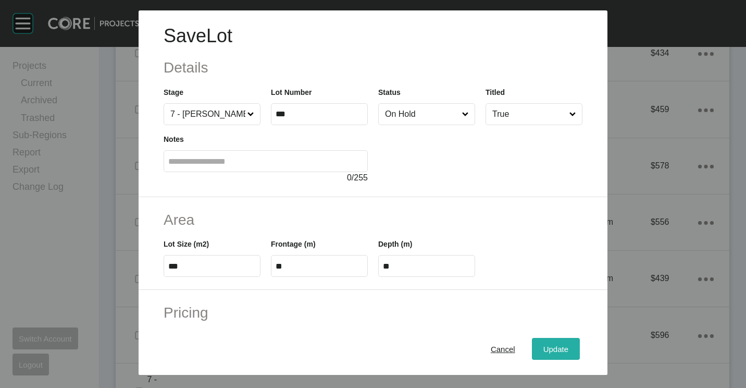
click at [544, 345] on span "Update" at bounding box center [556, 349] width 25 height 9
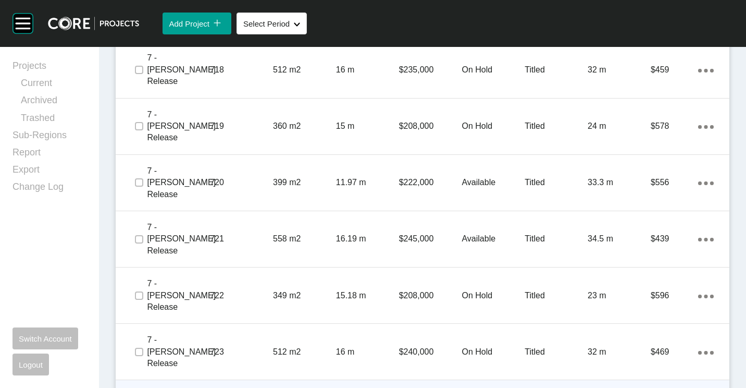
scroll to position [2345, 0]
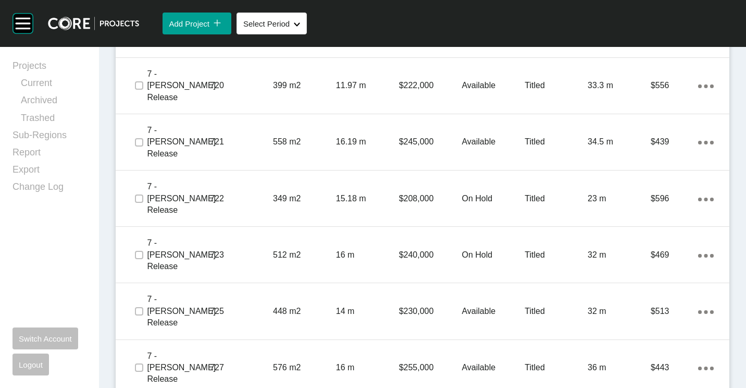
scroll to position [2450, 0]
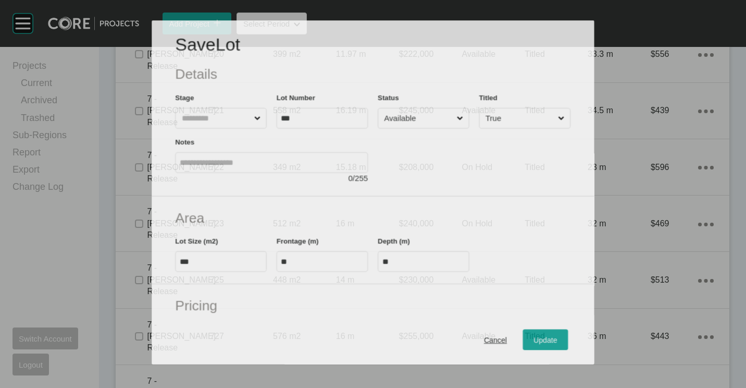
scroll to position [2417, 0]
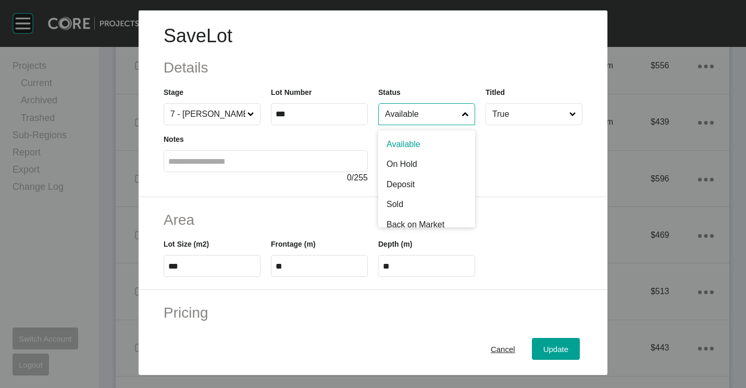
click at [415, 114] on input "Available" at bounding box center [421, 114] width 77 height 21
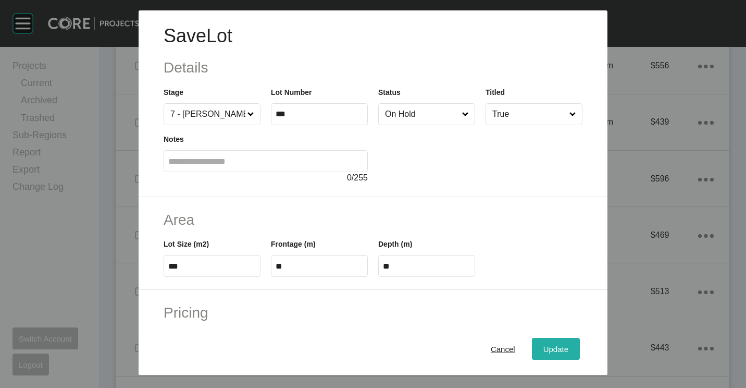
click at [551, 353] on span "Update" at bounding box center [556, 349] width 25 height 9
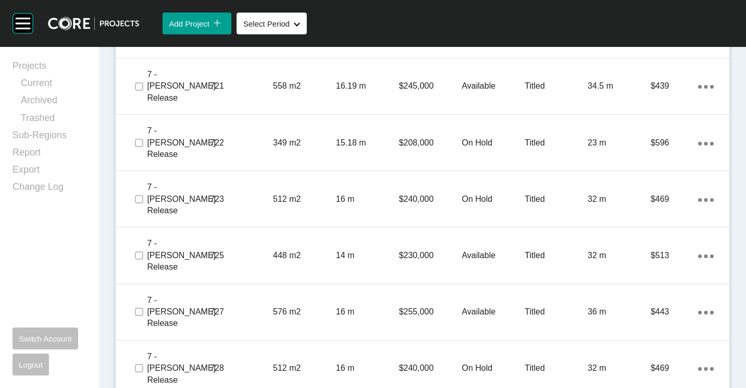
scroll to position [2502, 0]
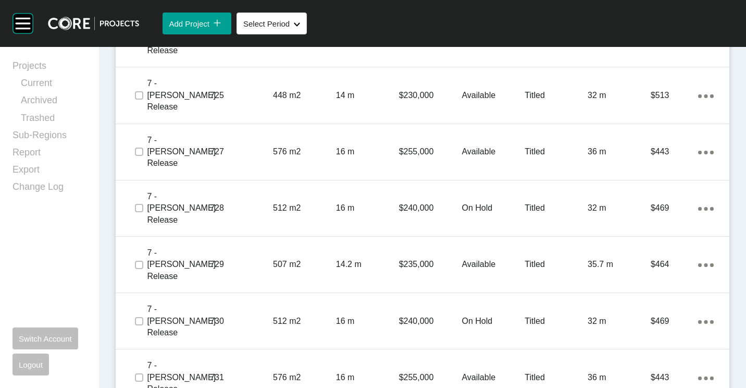
scroll to position [2658, 0]
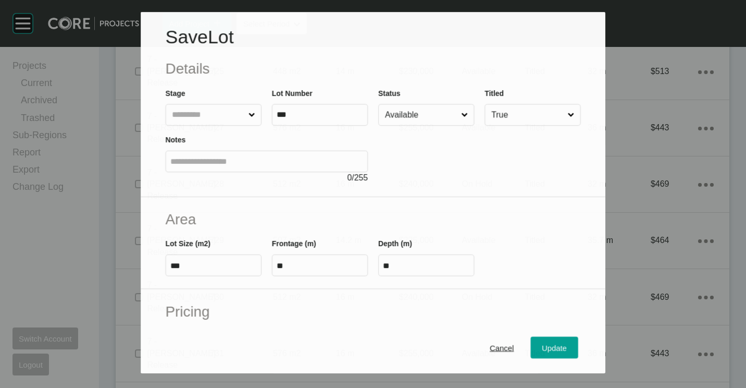
click at [404, 114] on input "Available" at bounding box center [421, 114] width 76 height 21
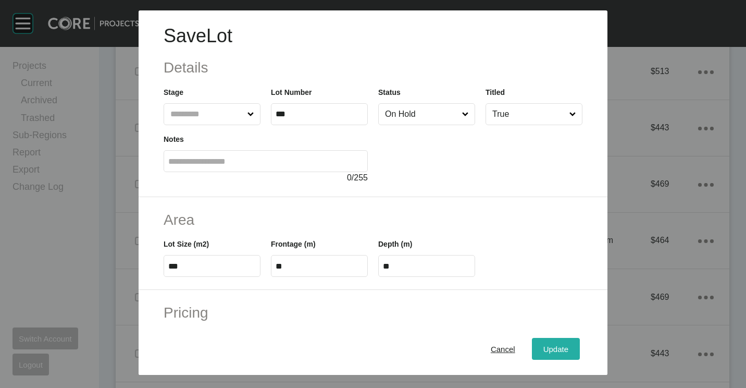
scroll to position [2626, 0]
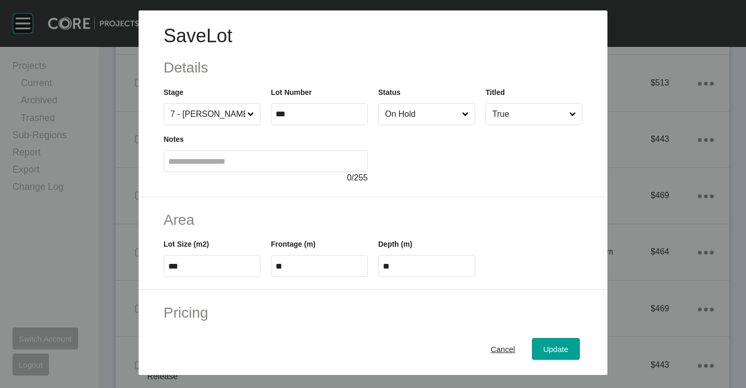
drag, startPoint x: 544, startPoint y: 346, endPoint x: 461, endPoint y: 234, distance: 139.7
click at [544, 345] on span "Update" at bounding box center [556, 349] width 25 height 9
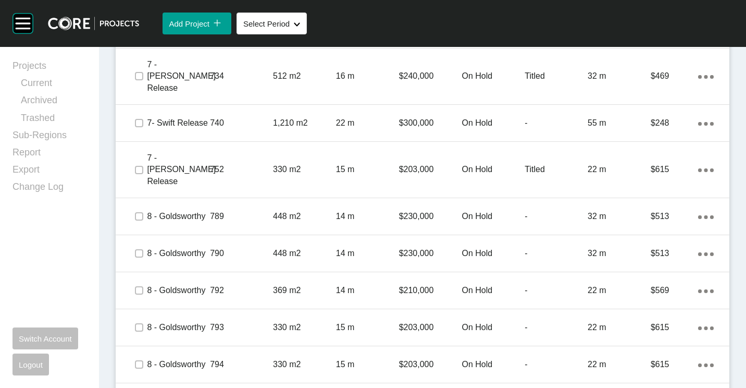
scroll to position [3127, 0]
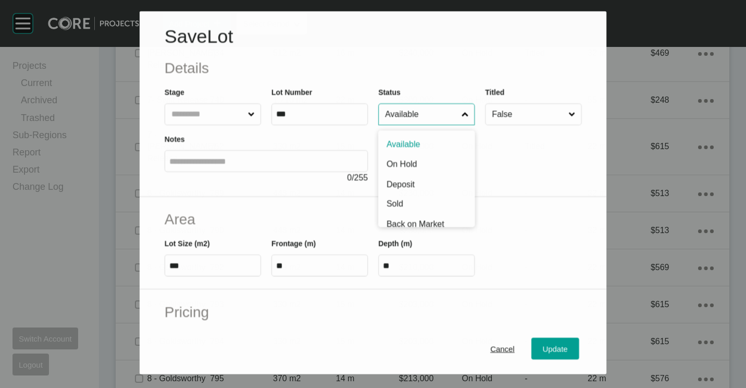
click at [414, 112] on input "Available" at bounding box center [421, 114] width 77 height 21
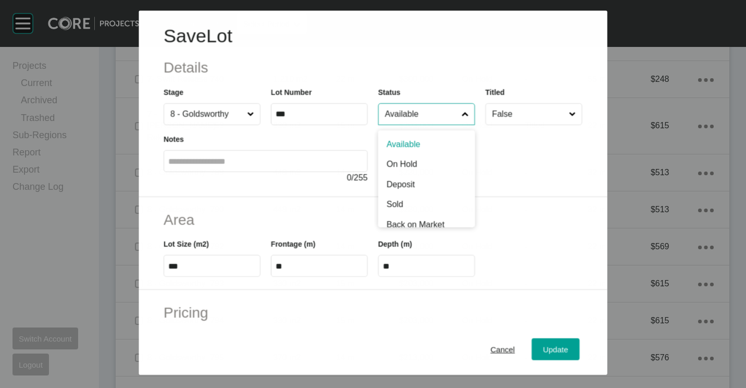
scroll to position [3095, 0]
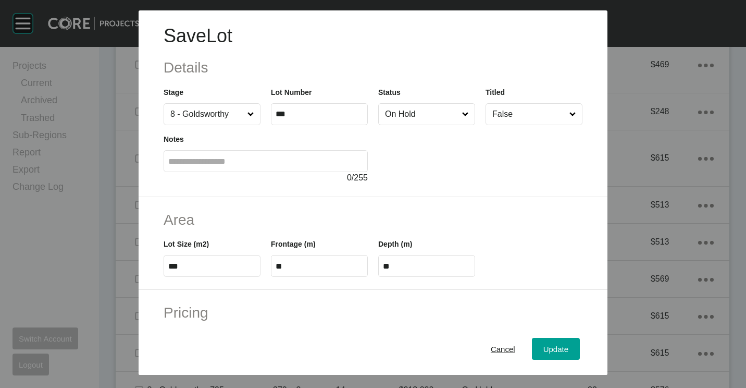
drag, startPoint x: 407, startPoint y: 161, endPoint x: 456, endPoint y: 230, distance: 85.2
click at [544, 347] on span "Update" at bounding box center [556, 349] width 25 height 9
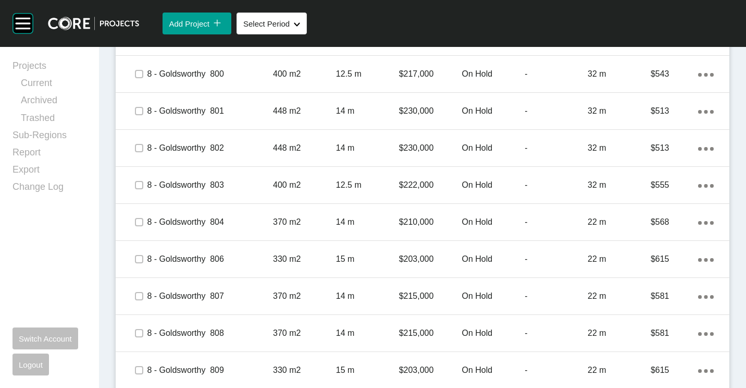
scroll to position [3527, 0]
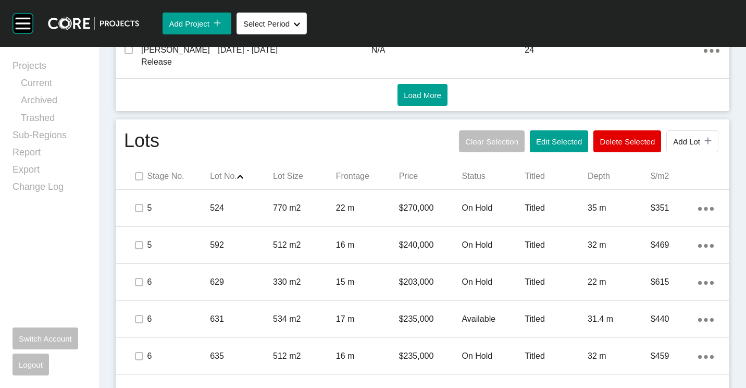
scroll to position [504, 0]
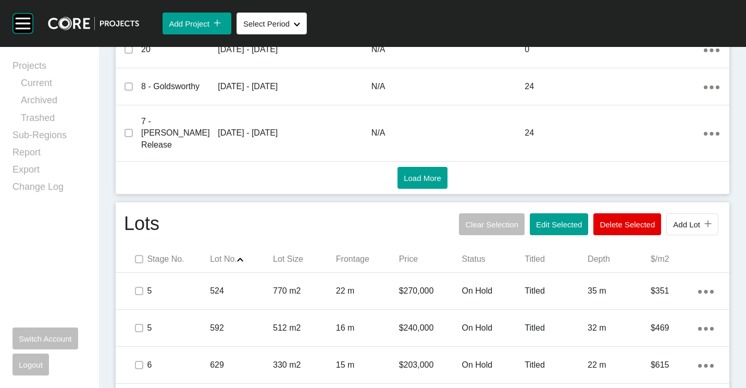
click at [542, 213] on button "Edit Selected" at bounding box center [559, 224] width 58 height 22
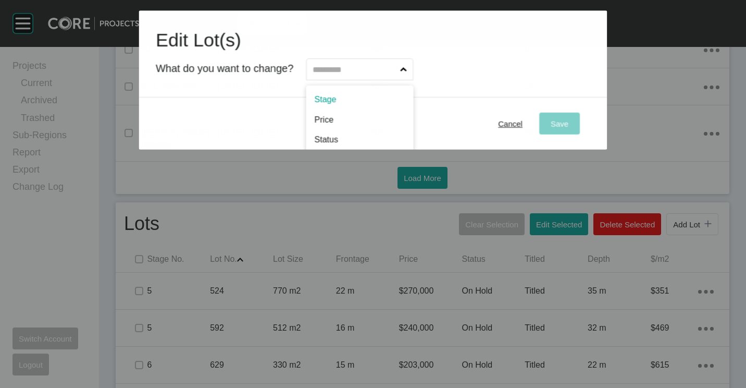
click at [374, 60] on input "text" at bounding box center [355, 69] width 88 height 21
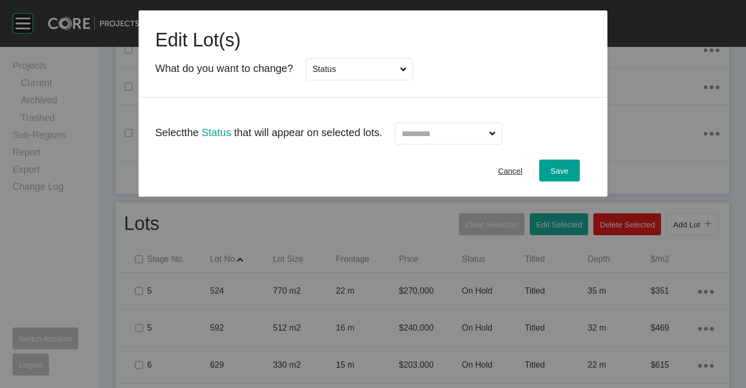
click at [451, 133] on input "text" at bounding box center [444, 133] width 88 height 21
click at [553, 170] on span "Save" at bounding box center [560, 170] width 18 height 9
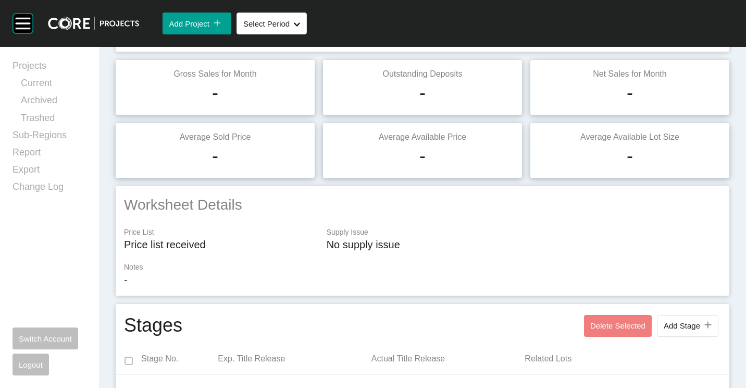
scroll to position [0, 0]
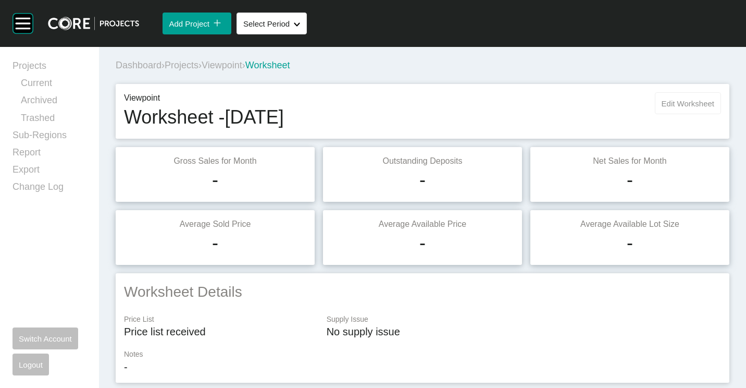
click at [667, 101] on span "Edit Worksheet" at bounding box center [688, 103] width 53 height 9
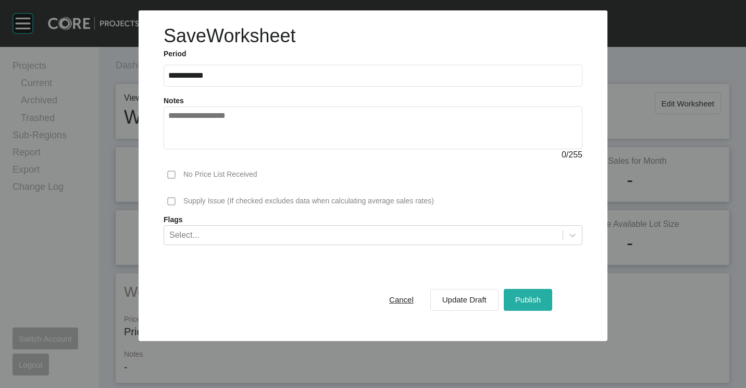
click at [524, 297] on span "Publish" at bounding box center [528, 299] width 26 height 9
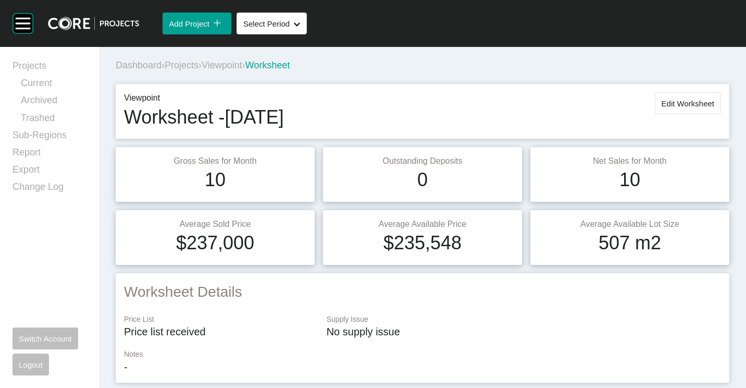
click at [183, 65] on span "Projects" at bounding box center [182, 65] width 34 height 10
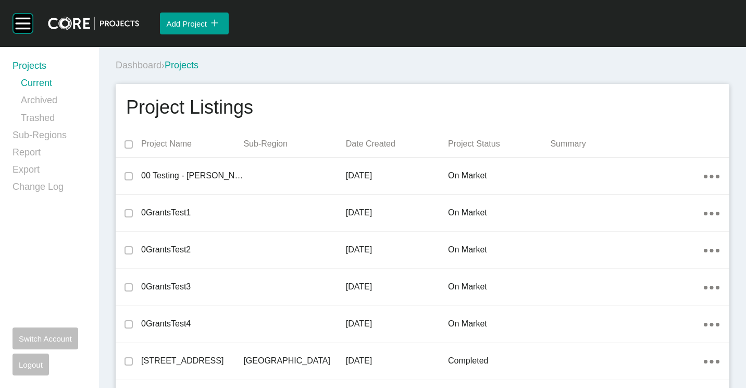
scroll to position [7494, 0]
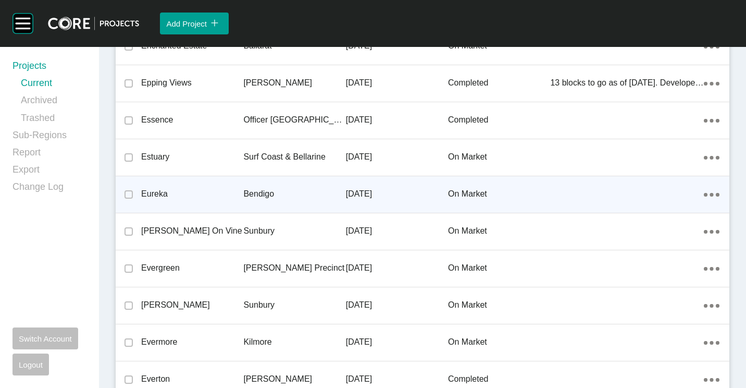
click at [268, 198] on p "Bendigo" at bounding box center [294, 193] width 102 height 11
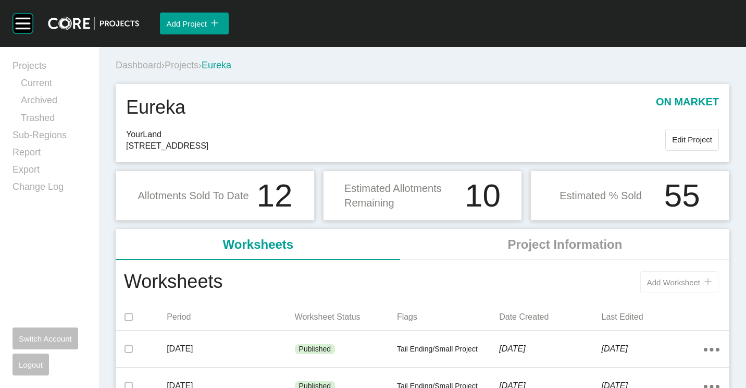
drag, startPoint x: 671, startPoint y: 281, endPoint x: 645, endPoint y: 268, distance: 29.8
click at [671, 281] on span "Add Worksheet" at bounding box center [673, 282] width 53 height 9
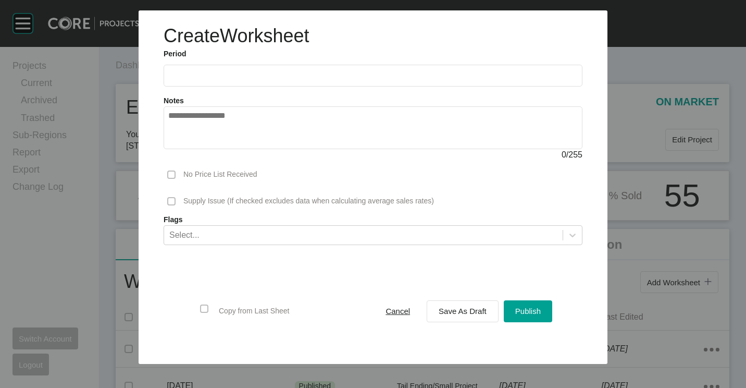
click at [194, 78] on input "text" at bounding box center [373, 75] width 410 height 9
drag, startPoint x: 216, startPoint y: 149, endPoint x: 223, endPoint y: 156, distance: 10.3
click at [223, 156] on li "Aug" at bounding box center [218, 152] width 35 height 18
type input "**********"
click at [475, 317] on div "Save As Draft" at bounding box center [462, 311] width 53 height 14
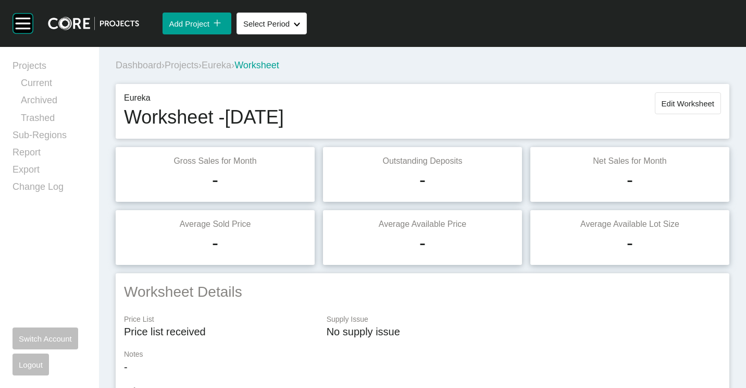
click at [228, 64] on span "Eureka" at bounding box center [217, 65] width 30 height 10
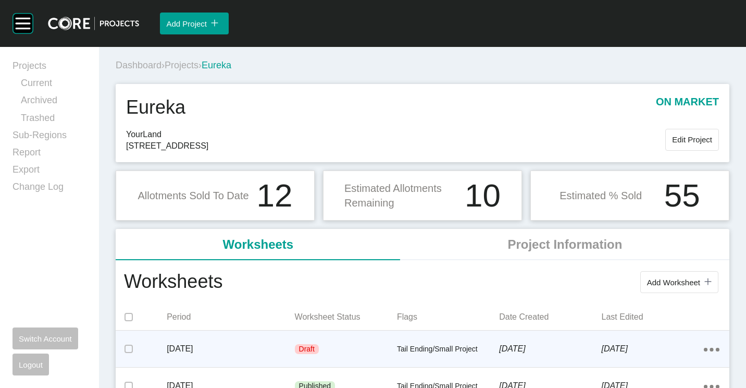
click at [382, 342] on div "Draft" at bounding box center [346, 349] width 102 height 31
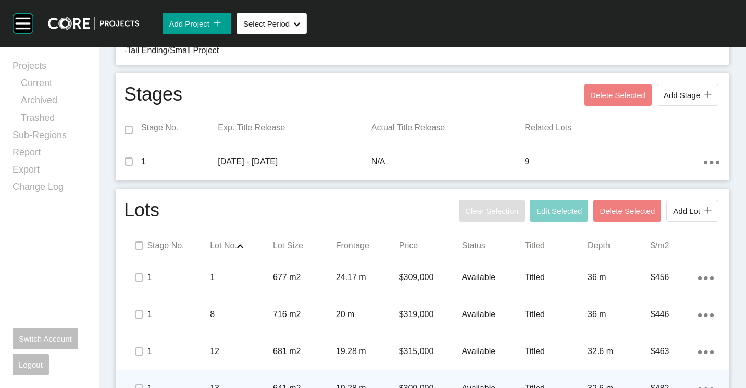
scroll to position [475, 0]
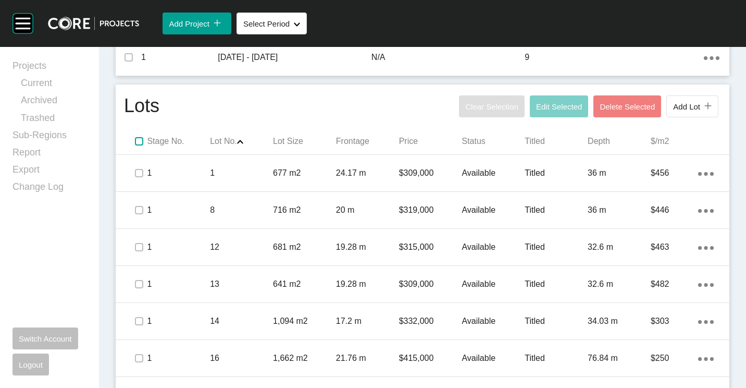
click at [138, 142] on label at bounding box center [139, 141] width 8 height 8
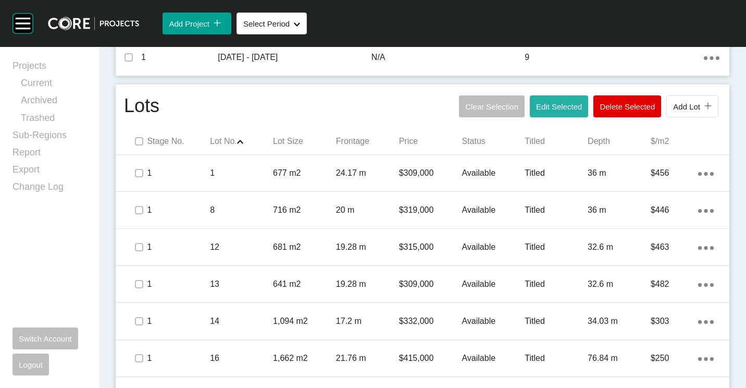
click at [556, 110] on span "Edit Selected" at bounding box center [559, 106] width 46 height 9
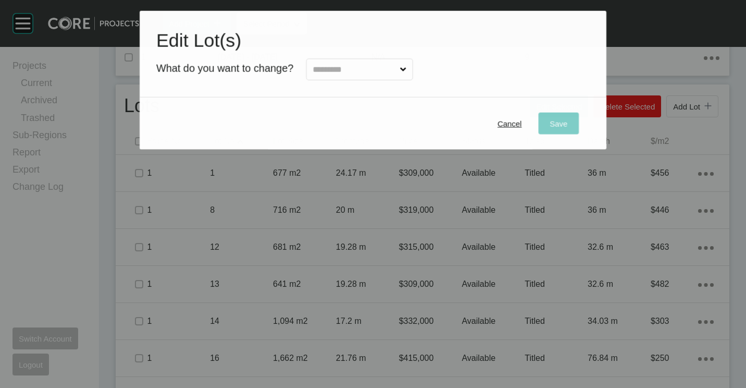
click at [367, 65] on input "text" at bounding box center [354, 69] width 87 height 21
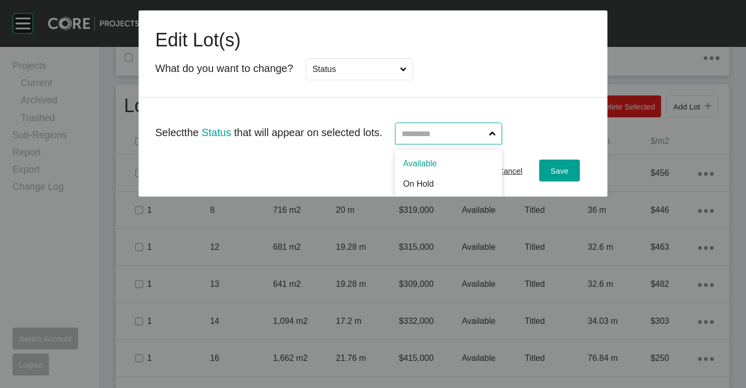
click at [476, 132] on input "text" at bounding box center [444, 133] width 88 height 21
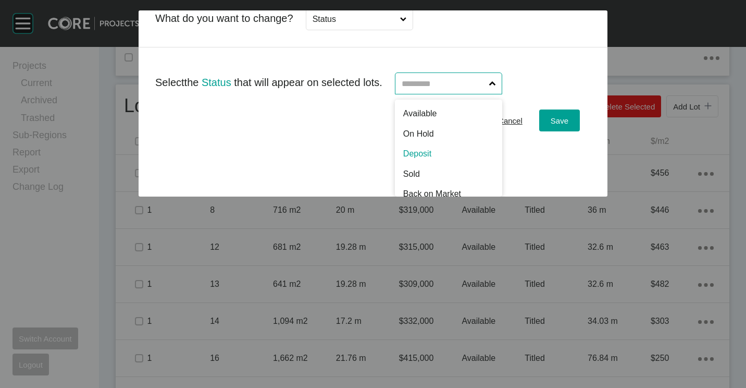
scroll to position [0, 0]
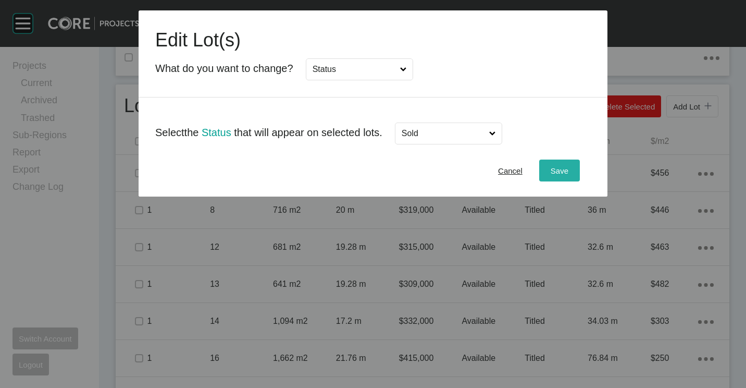
click at [563, 175] on span "Save" at bounding box center [560, 170] width 18 height 9
click at [556, 165] on div "Save" at bounding box center [559, 171] width 23 height 14
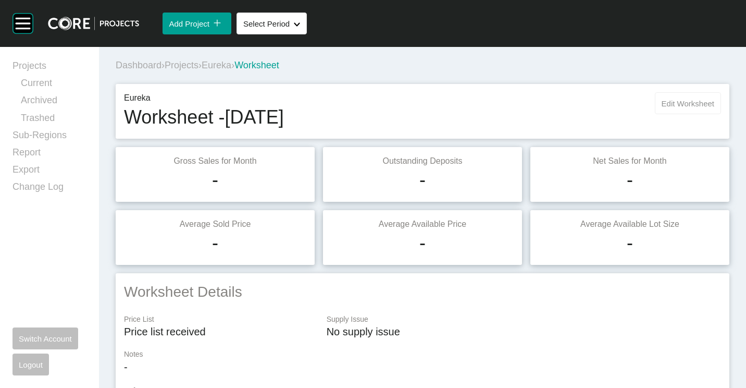
click at [666, 101] on span "Edit Worksheet" at bounding box center [688, 103] width 53 height 9
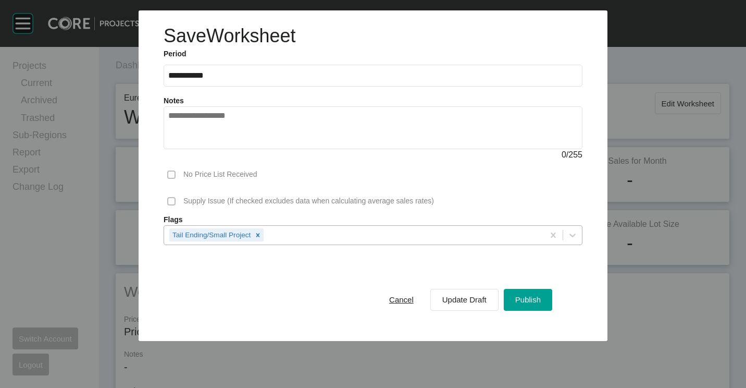
click at [428, 233] on div "Tail Ending/Small Project" at bounding box center [354, 235] width 380 height 18
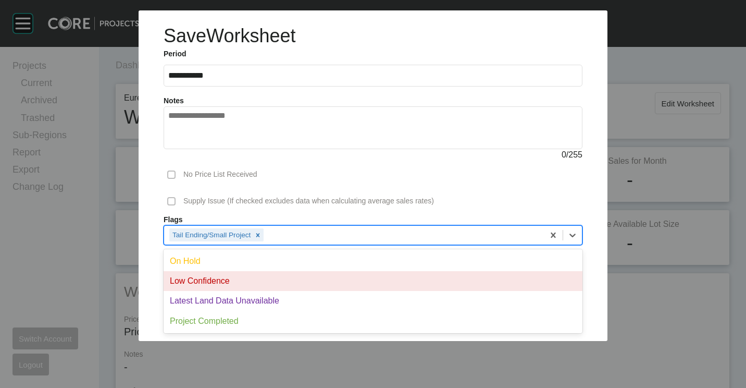
click at [297, 278] on div "Low Confidence" at bounding box center [373, 281] width 419 height 20
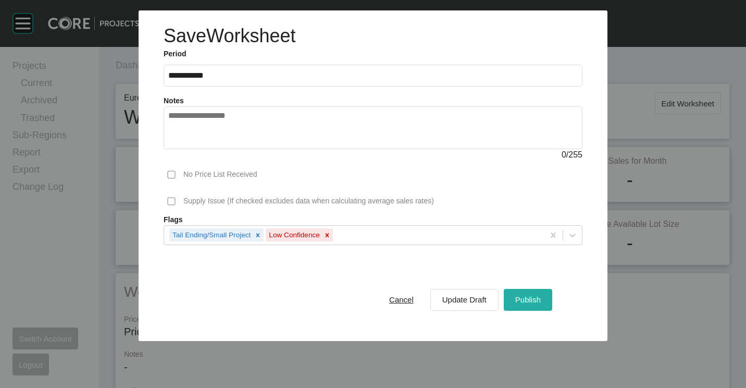
click at [523, 297] on span "Publish" at bounding box center [528, 299] width 26 height 9
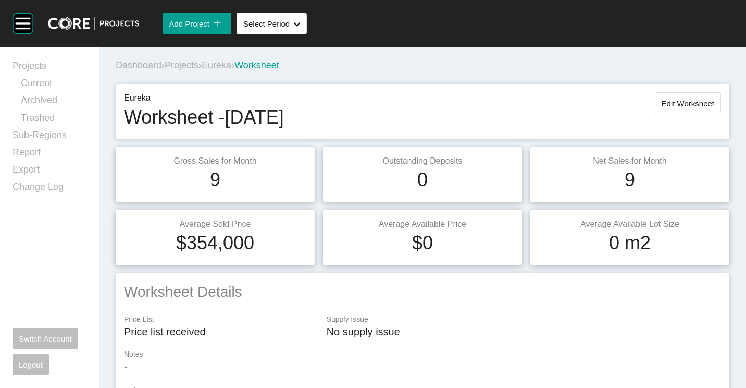
click at [595, 365] on p "-" at bounding box center [422, 367] width 597 height 15
click at [187, 60] on span "Projects" at bounding box center [182, 65] width 34 height 10
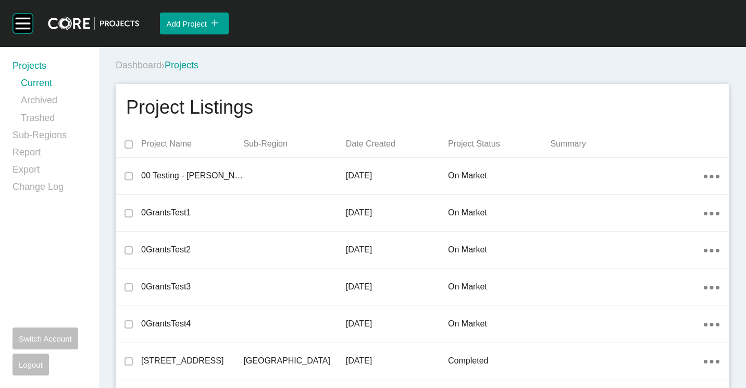
scroll to position [7975, 0]
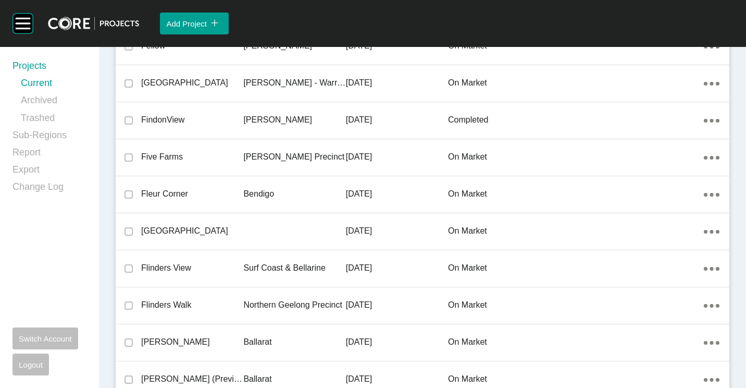
click at [265, 182] on div "Bendigo" at bounding box center [294, 194] width 102 height 32
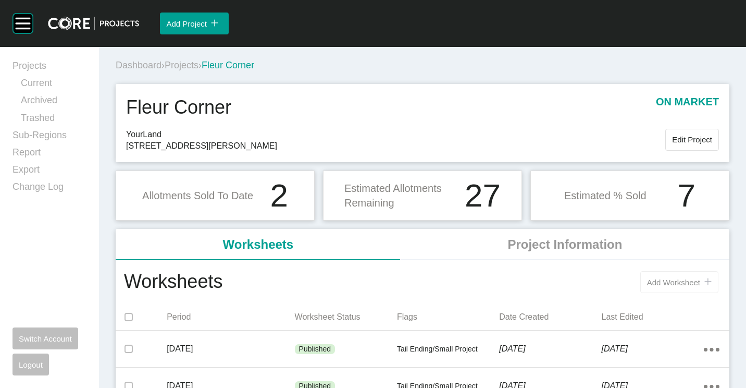
click at [649, 276] on button "Add Worksheet icon/tick copy 11 Created with Sketch." at bounding box center [680, 282] width 78 height 22
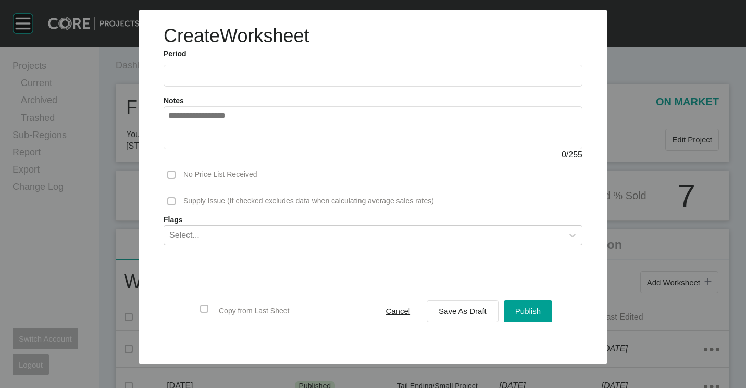
click at [249, 62] on ul "2025 < > Jan Feb Mar Apr May Jun [DATE] Aug Sep Oct Nov Dec" at bounding box center [373, 72] width 419 height 27
click at [218, 76] on input "text" at bounding box center [373, 75] width 410 height 9
click at [226, 152] on li "Aug" at bounding box center [218, 152] width 35 height 18
type input "**********"
click at [259, 242] on div "Select..." at bounding box center [363, 235] width 399 height 18
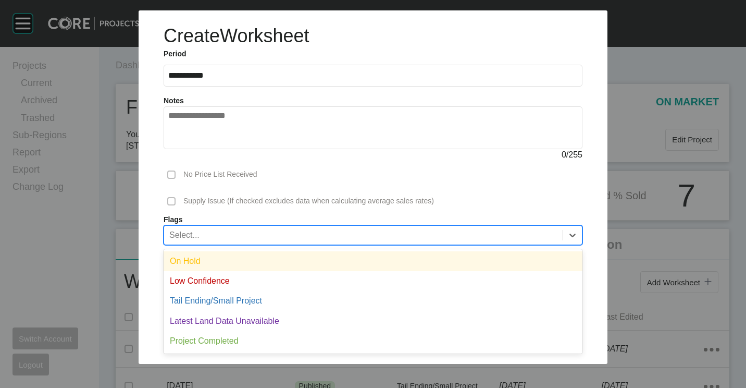
click at [236, 258] on div "On Hold" at bounding box center [373, 261] width 419 height 20
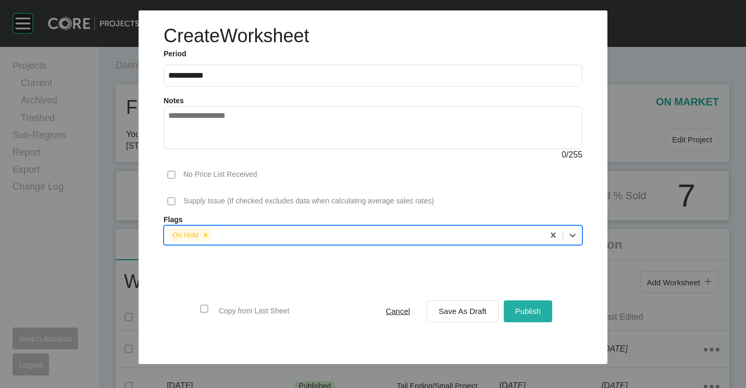
click at [522, 314] on span "Publish" at bounding box center [528, 310] width 26 height 9
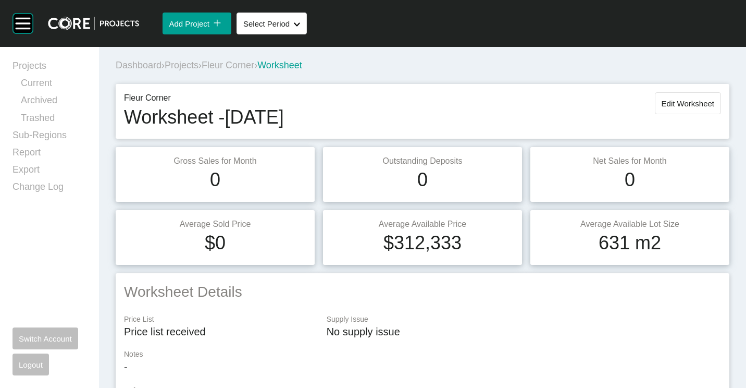
click at [247, 65] on span "Fleur Corner" at bounding box center [228, 65] width 53 height 10
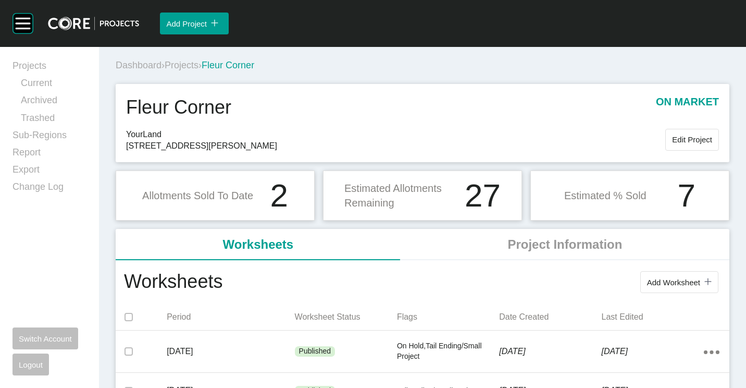
click at [208, 57] on div "Dashboard › Projects › Fleur Corner" at bounding box center [425, 65] width 618 height 29
click at [198, 66] on span "Projects" at bounding box center [182, 65] width 34 height 10
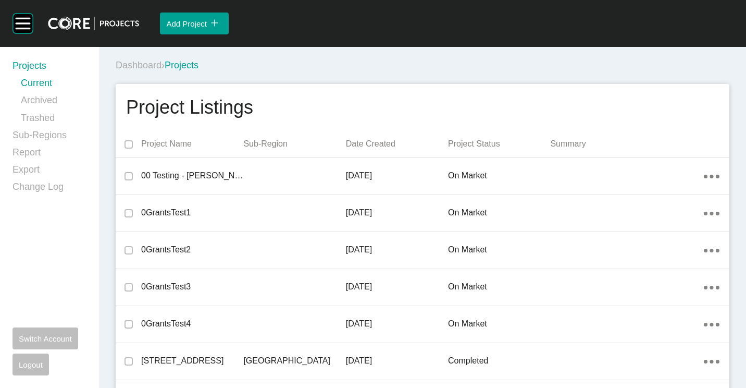
scroll to position [10084, 0]
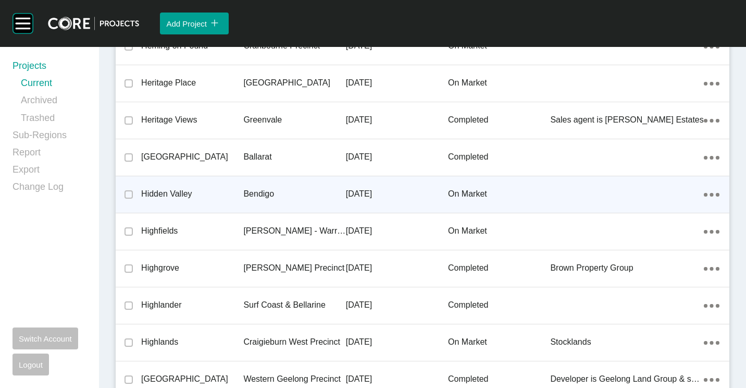
click at [280, 200] on p "Bendigo" at bounding box center [294, 193] width 102 height 11
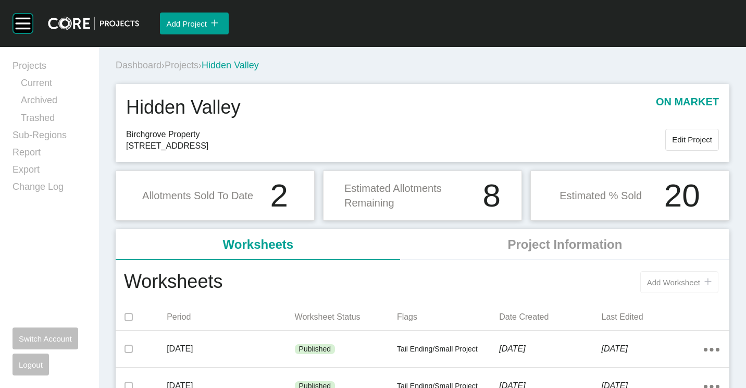
click at [674, 282] on span "Add Worksheet" at bounding box center [673, 282] width 53 height 9
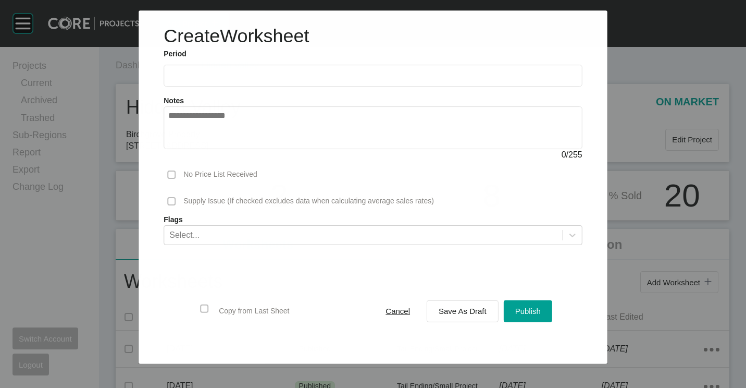
click at [311, 64] on ul "2025 < > Jan Feb Mar Apr May Jun [DATE] Aug Sep Oct Nov Dec" at bounding box center [373, 72] width 419 height 27
click at [310, 72] on input "text" at bounding box center [373, 75] width 410 height 9
click at [222, 152] on li "Aug" at bounding box center [218, 152] width 35 height 18
type input "**********"
click at [465, 309] on span "Save As Draft" at bounding box center [463, 310] width 48 height 9
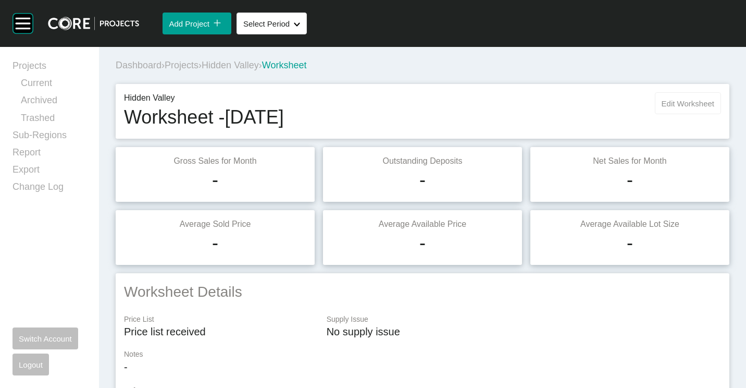
click at [688, 100] on span "Edit Worksheet" at bounding box center [688, 103] width 53 height 9
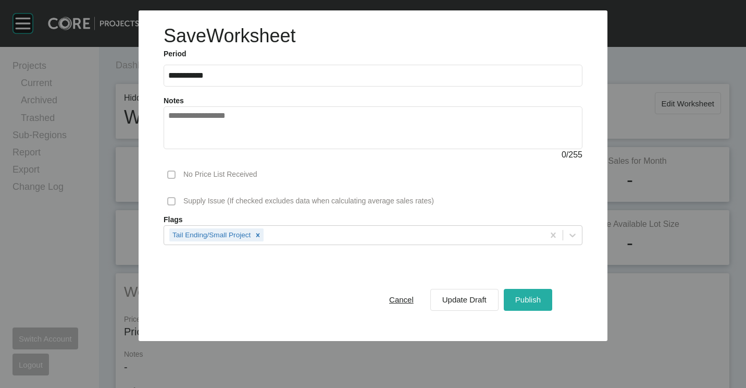
click at [531, 299] on span "Publish" at bounding box center [528, 299] width 26 height 9
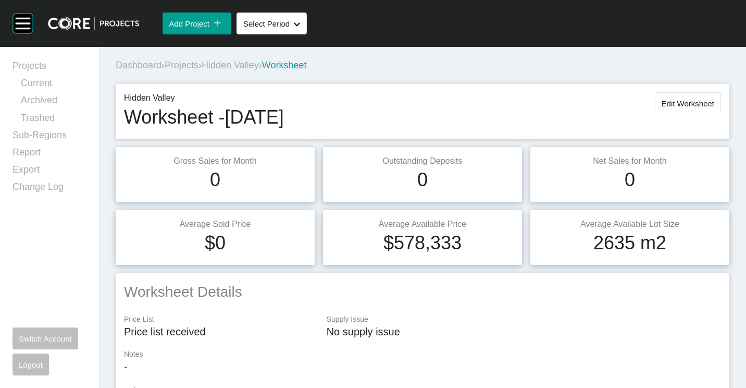
drag, startPoint x: 200, startPoint y: 63, endPoint x: 404, endPoint y: 268, distance: 289.3
click at [199, 64] on span "Projects" at bounding box center [182, 65] width 34 height 10
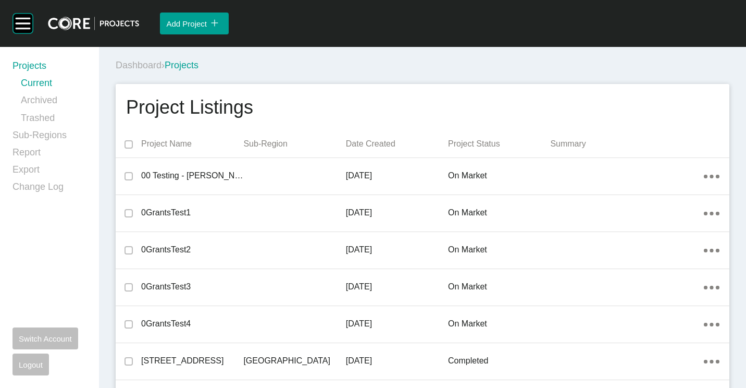
scroll to position [10602, 0]
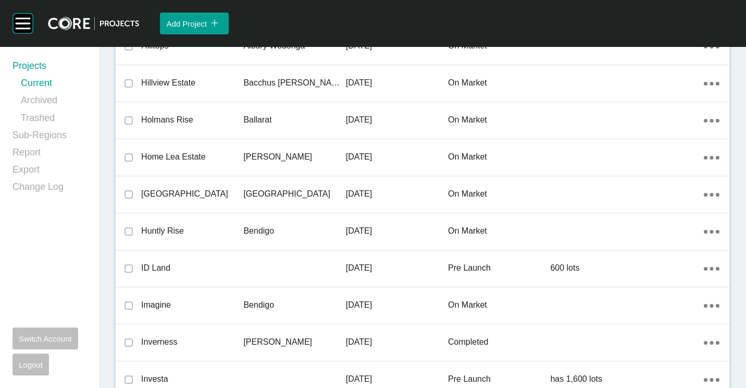
drag, startPoint x: 214, startPoint y: 224, endPoint x: 386, endPoint y: 387, distance: 236.7
click at [215, 224] on div "Huntly Rise" at bounding box center [192, 231] width 102 height 32
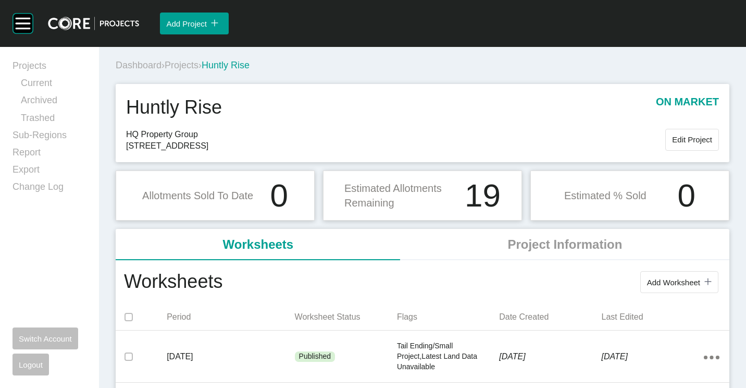
click at [681, 278] on span "Add Worksheet" at bounding box center [673, 282] width 53 height 9
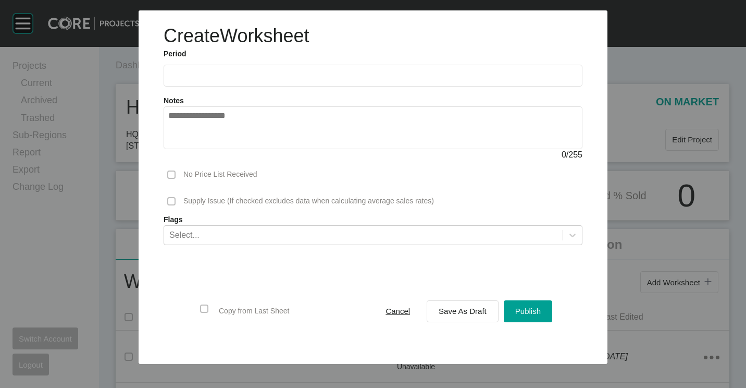
click at [244, 82] on label at bounding box center [373, 76] width 419 height 22
click at [244, 80] on input "text" at bounding box center [373, 75] width 410 height 9
click at [228, 150] on li "Aug" at bounding box center [218, 152] width 35 height 18
type input "**********"
click at [462, 306] on span "Save As Draft" at bounding box center [463, 310] width 48 height 9
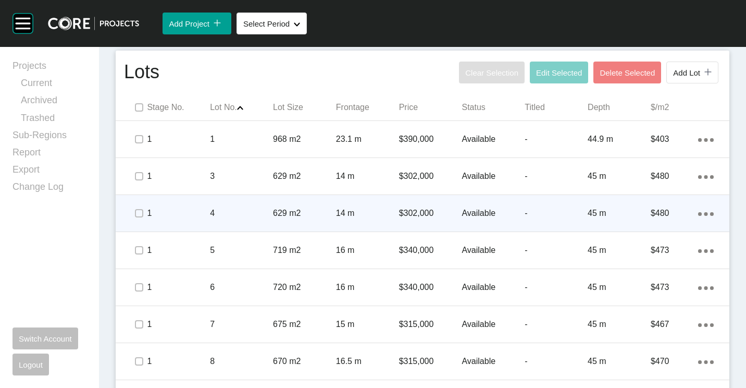
scroll to position [521, 0]
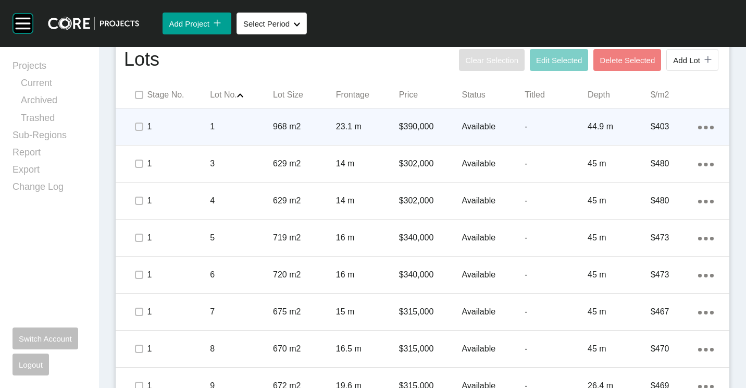
click at [249, 133] on div "1" at bounding box center [241, 126] width 63 height 32
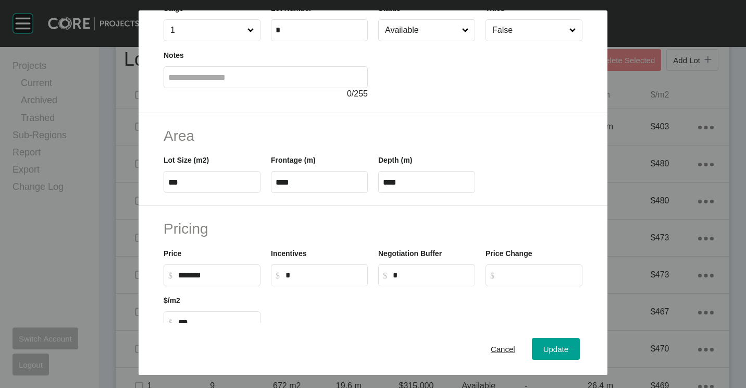
scroll to position [156, 0]
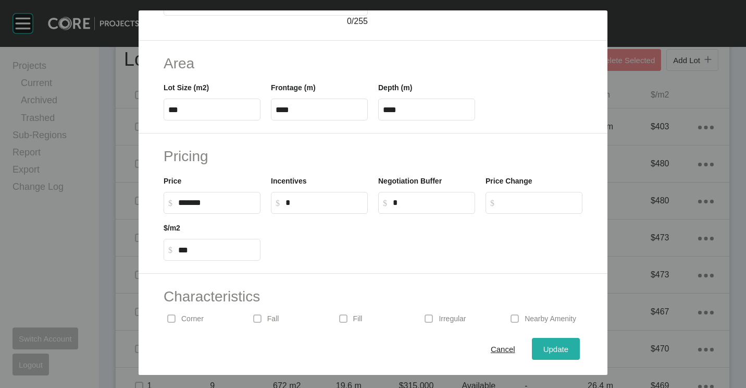
click at [539, 340] on button "Update" at bounding box center [556, 349] width 48 height 22
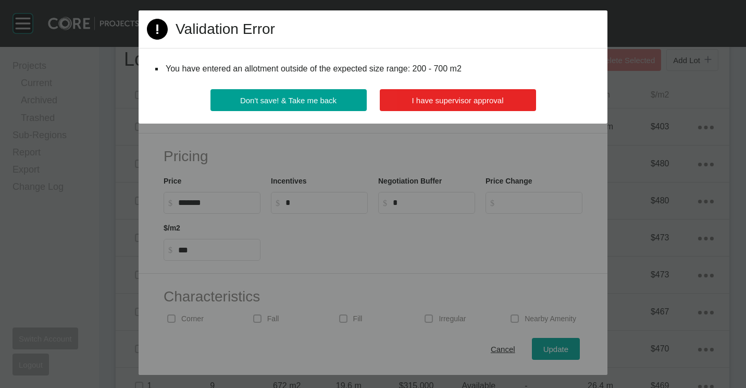
click at [430, 109] on button "I have supervisor approval" at bounding box center [458, 100] width 156 height 22
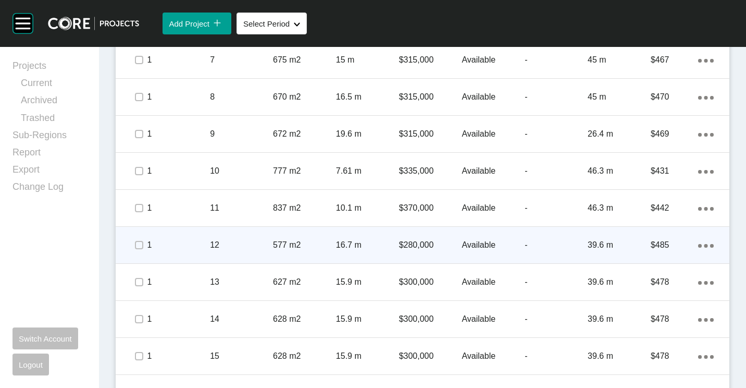
scroll to position [782, 0]
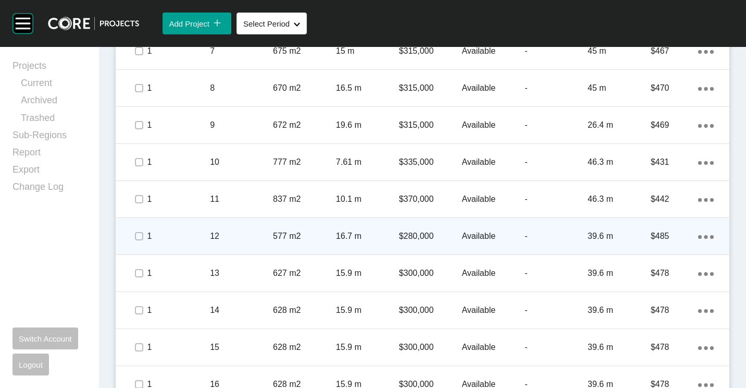
click at [263, 237] on p "12" at bounding box center [241, 235] width 63 height 11
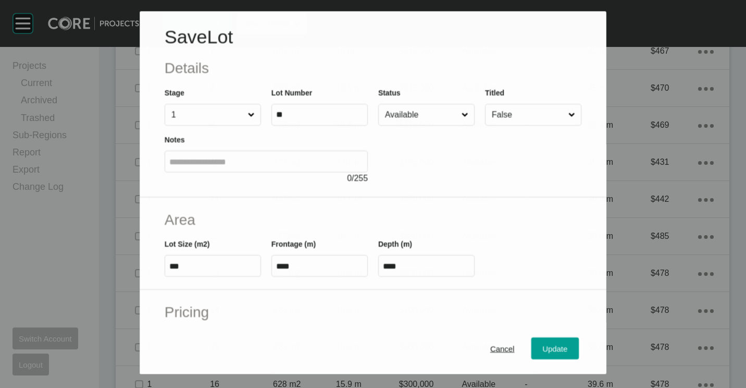
click at [439, 115] on input "Available" at bounding box center [421, 114] width 77 height 21
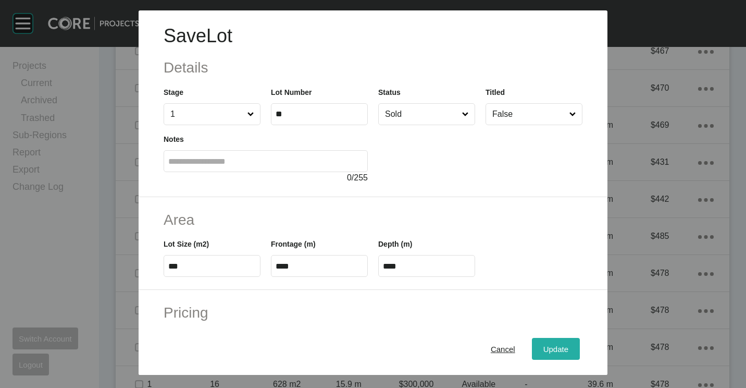
drag, startPoint x: 541, startPoint y: 349, endPoint x: 534, endPoint y: 346, distance: 7.5
click at [544, 349] on span "Update" at bounding box center [556, 349] width 25 height 9
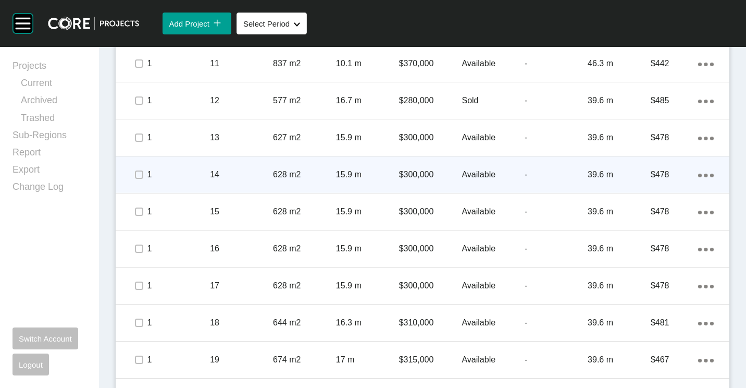
scroll to position [949, 0]
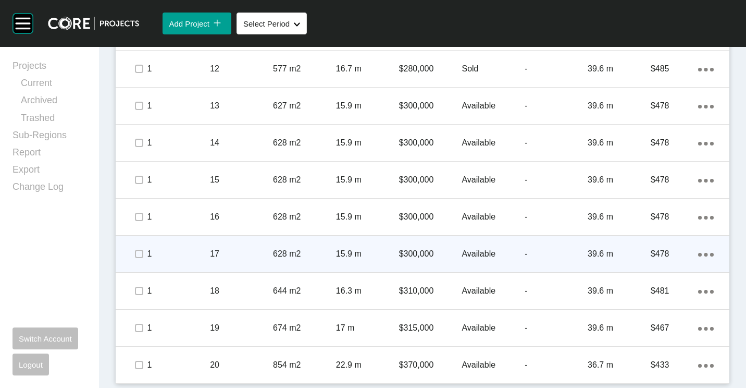
click at [245, 252] on p "17" at bounding box center [241, 253] width 63 height 11
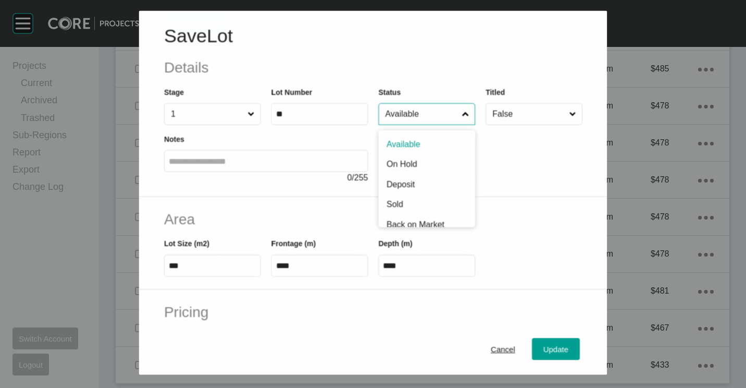
click at [409, 117] on input "Available" at bounding box center [421, 114] width 77 height 21
drag, startPoint x: 399, startPoint y: 203, endPoint x: 470, endPoint y: 246, distance: 82.8
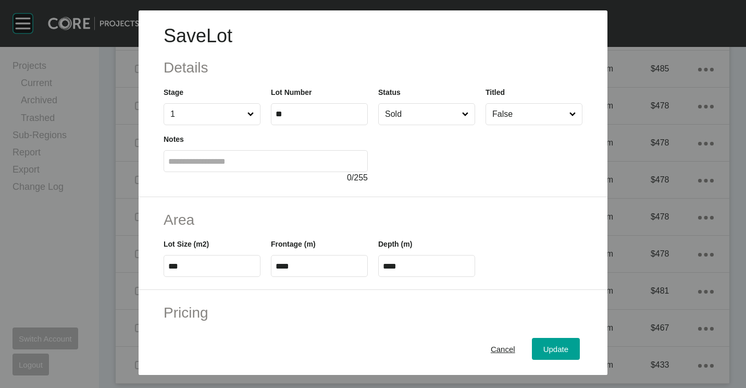
drag, startPoint x: 552, startPoint y: 338, endPoint x: 535, endPoint y: 327, distance: 19.9
click at [552, 338] on button "Update" at bounding box center [556, 349] width 48 height 22
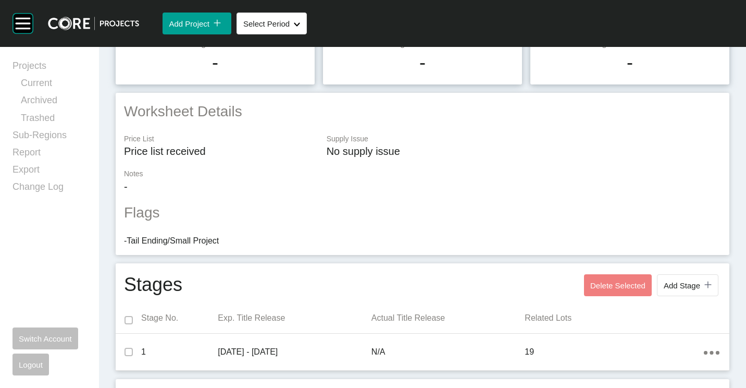
scroll to position [0, 0]
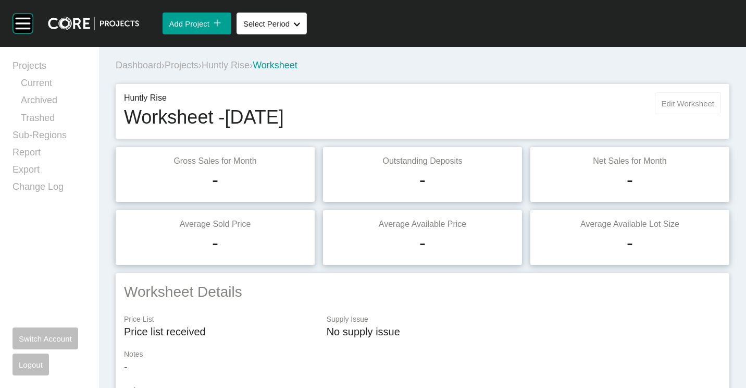
click at [674, 107] on span "Edit Worksheet" at bounding box center [688, 103] width 53 height 9
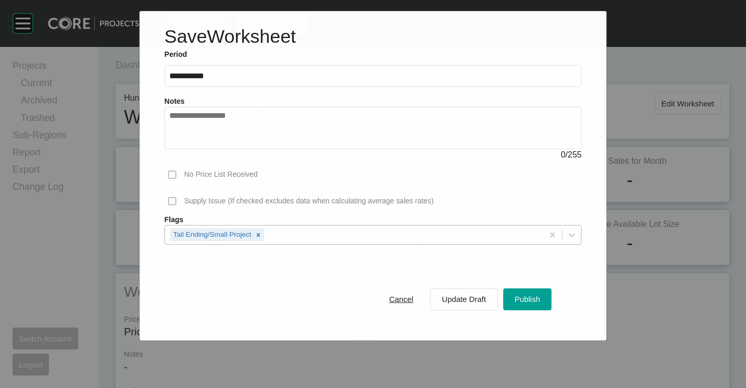
click at [346, 241] on div "Tail Ending/Small Project" at bounding box center [354, 235] width 378 height 18
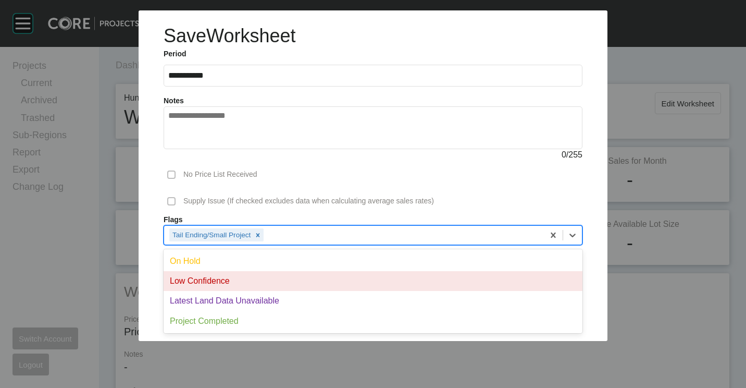
click at [276, 277] on div "Low Confidence" at bounding box center [373, 281] width 419 height 20
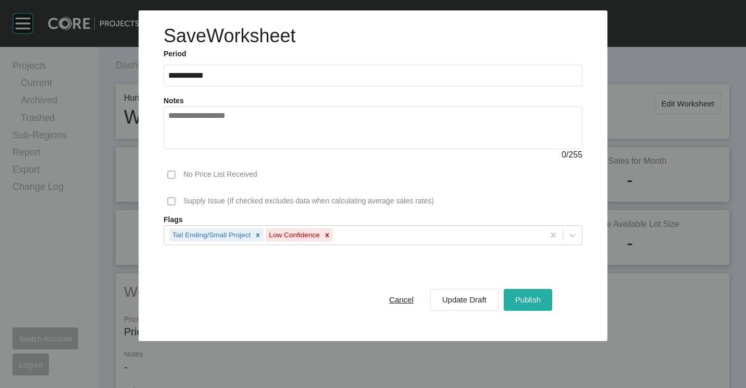
click at [512, 293] on button "Publish" at bounding box center [528, 300] width 48 height 22
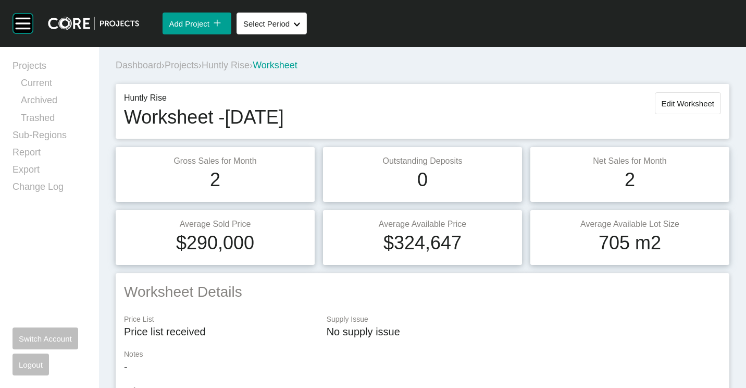
click at [187, 64] on span "Projects" at bounding box center [182, 65] width 34 height 10
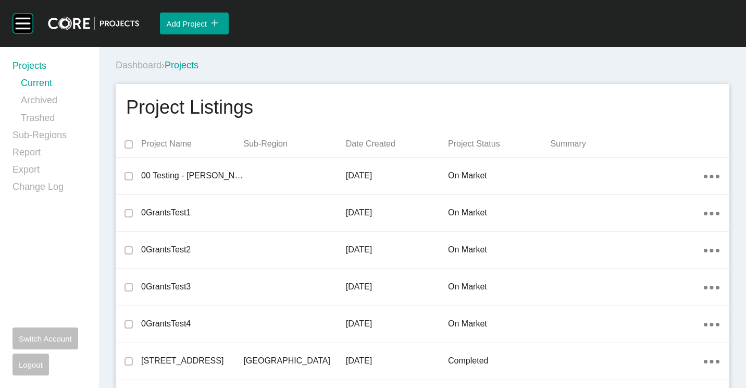
scroll to position [3201, 0]
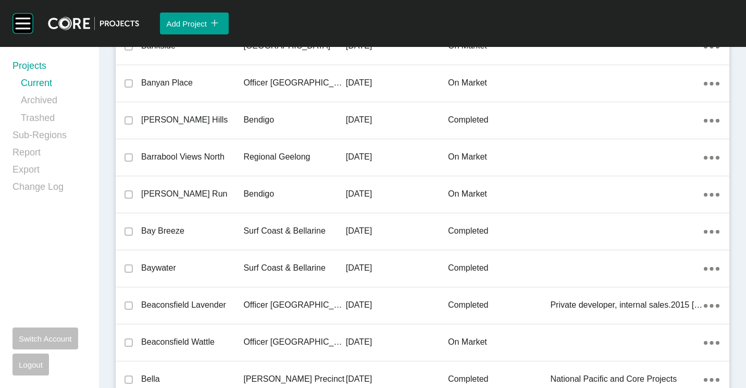
click at [255, 199] on p "Bendigo" at bounding box center [294, 193] width 102 height 11
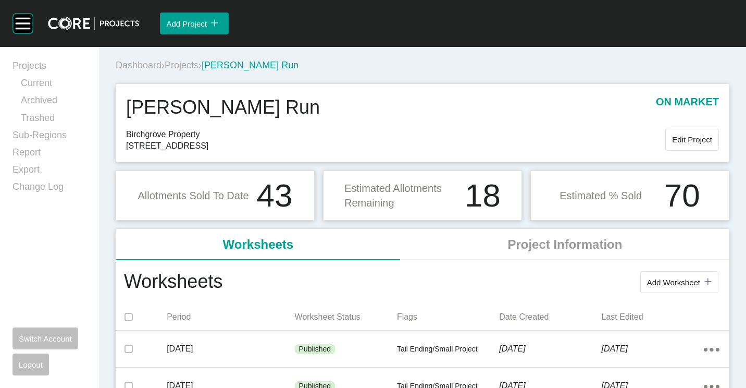
click at [195, 70] on span "Projects" at bounding box center [182, 65] width 34 height 10
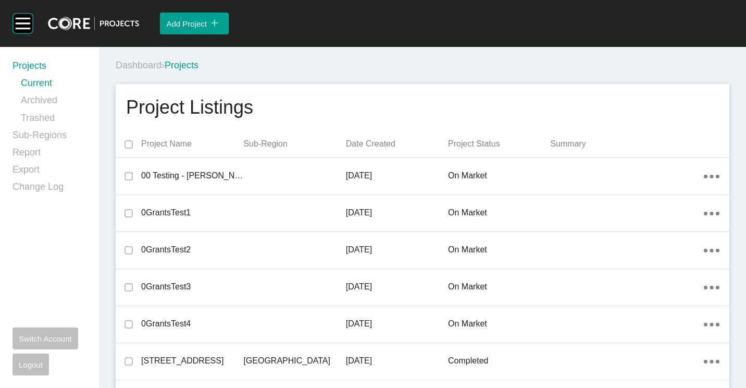
scroll to position [23369, 0]
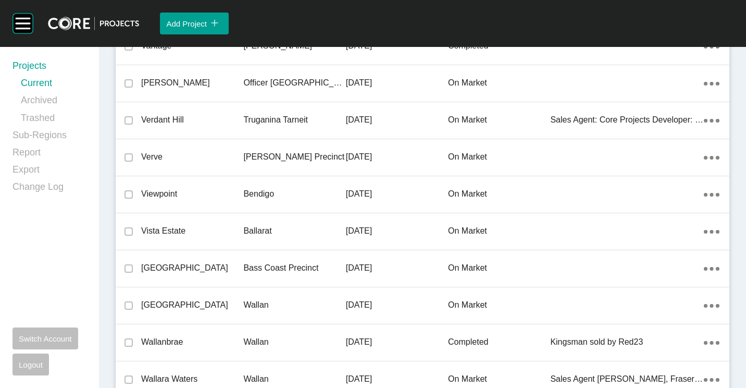
drag, startPoint x: 233, startPoint y: 190, endPoint x: 485, endPoint y: 387, distance: 319.2
click at [233, 190] on p "Viewpoint" at bounding box center [192, 193] width 102 height 11
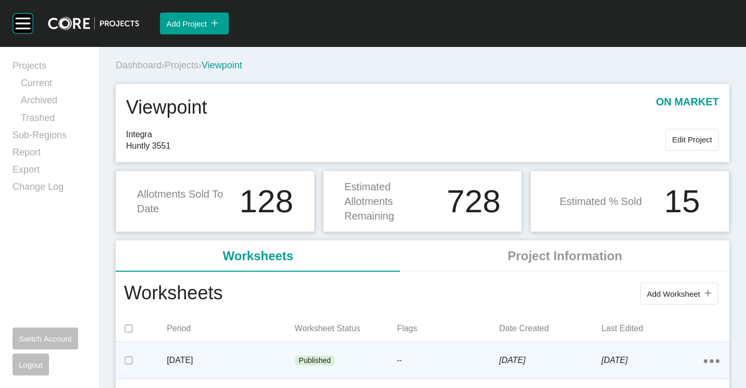
drag, startPoint x: 255, startPoint y: 366, endPoint x: 254, endPoint y: 356, distance: 10.5
click at [254, 356] on div "[DATE]" at bounding box center [231, 360] width 128 height 32
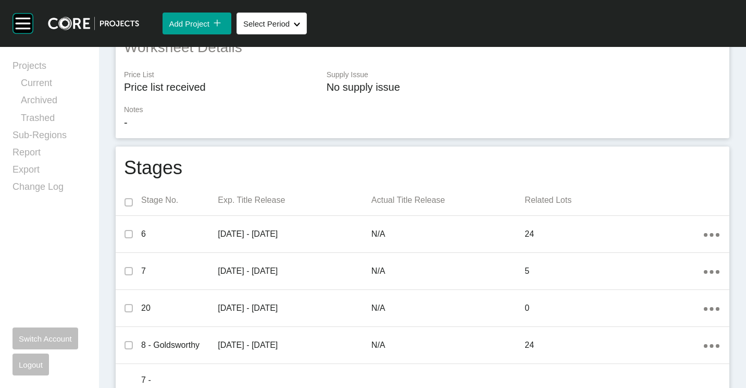
scroll to position [137, 0]
